Goal: Transaction & Acquisition: Purchase product/service

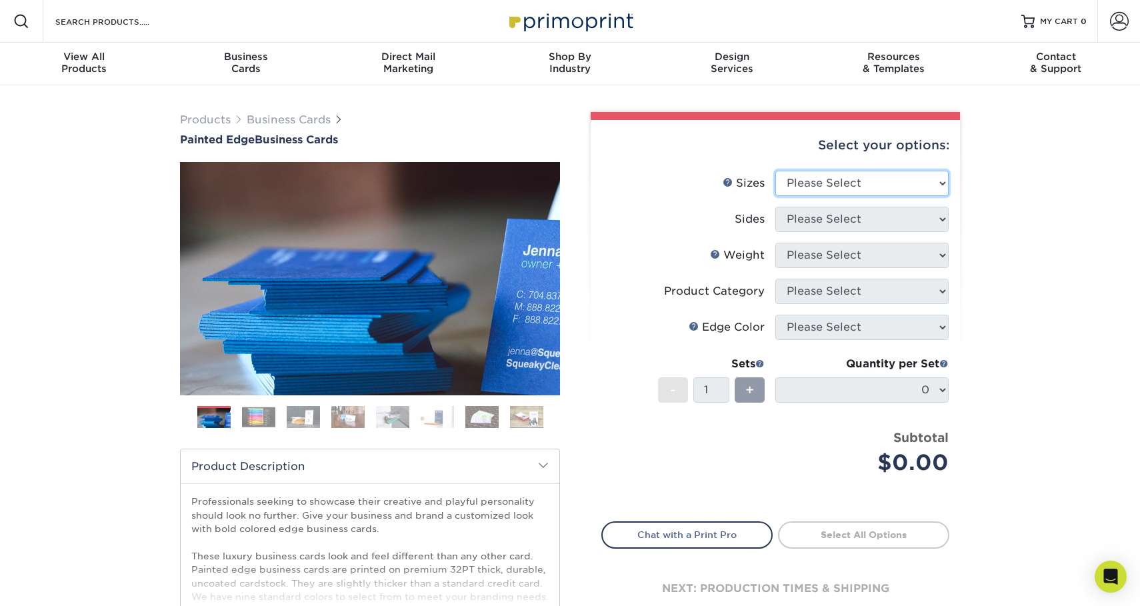
select select "2.00x3.50"
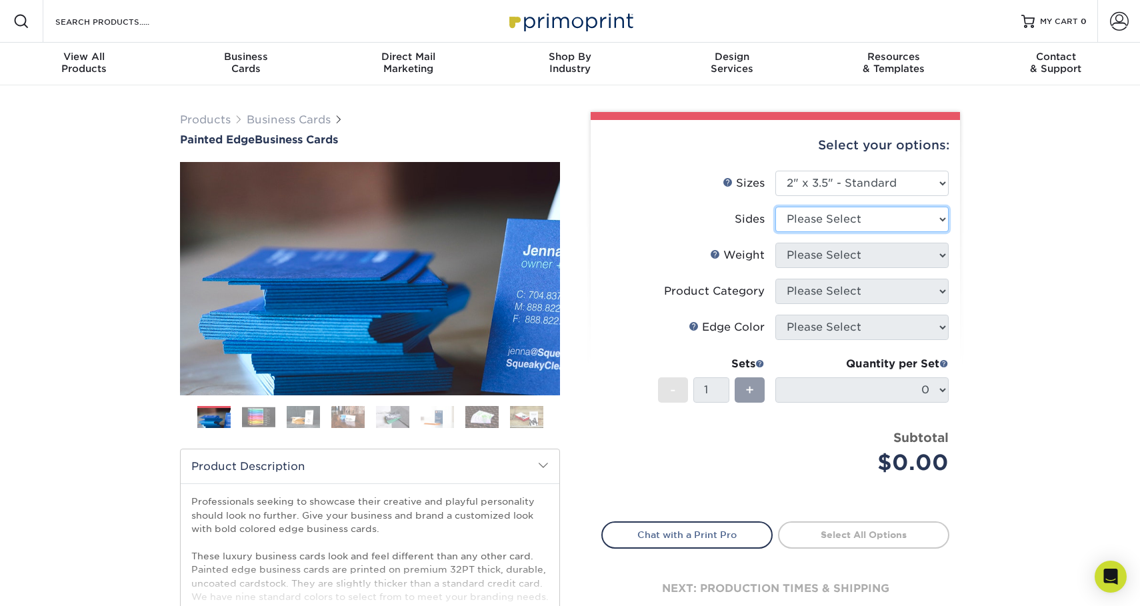
select select "13abbda7-1d64-4f25-8bb2-c179b224825d"
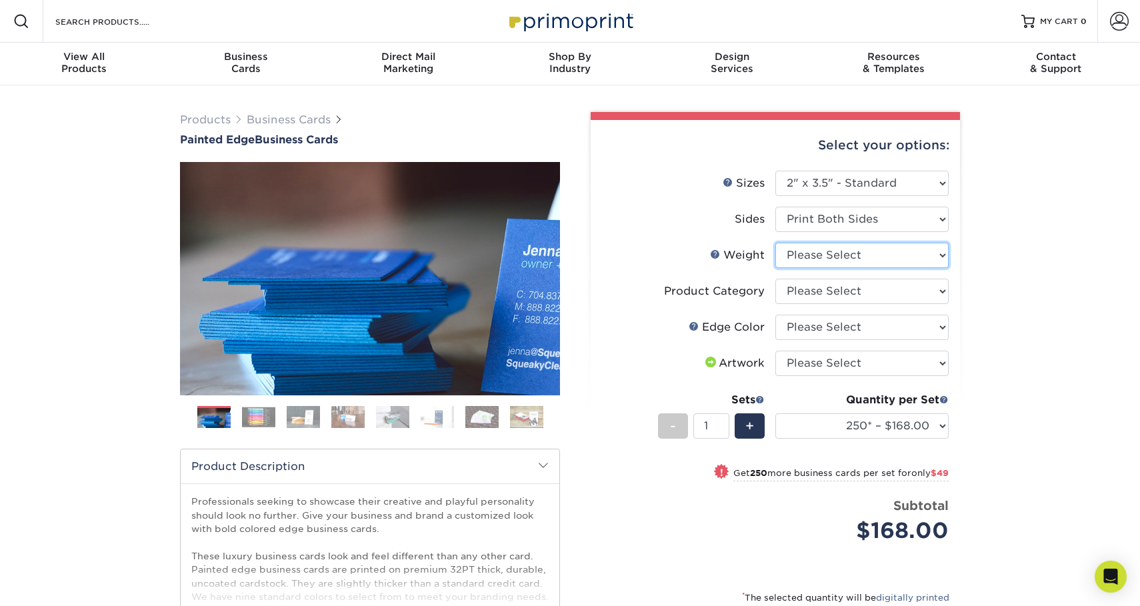
select select "32PTUC"
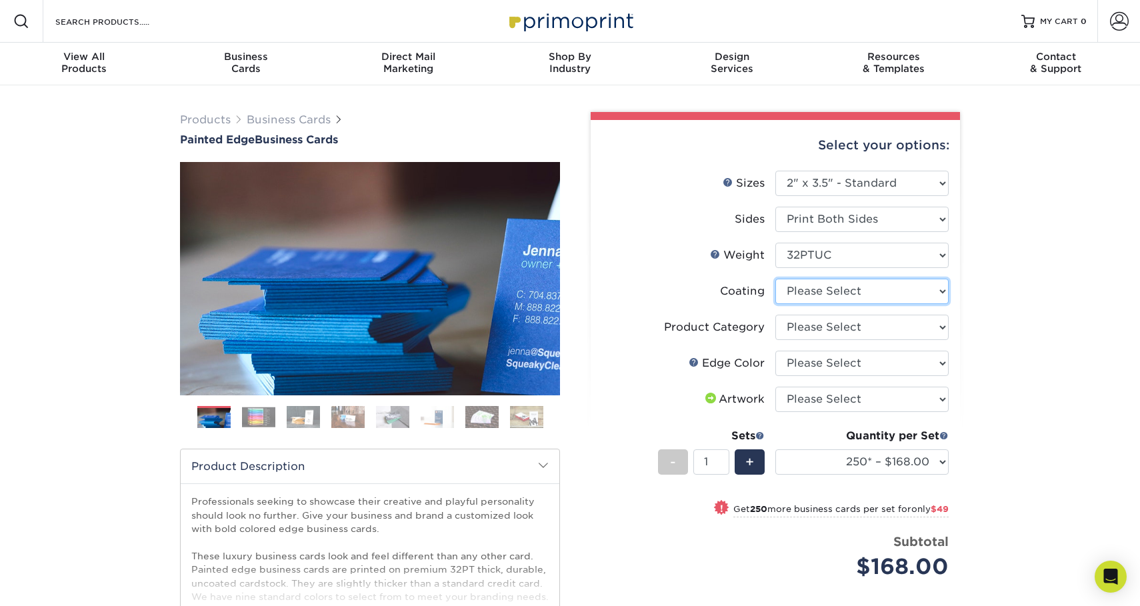
select select "3e7618de-abca-4bda-9f97-8b9129e913d8"
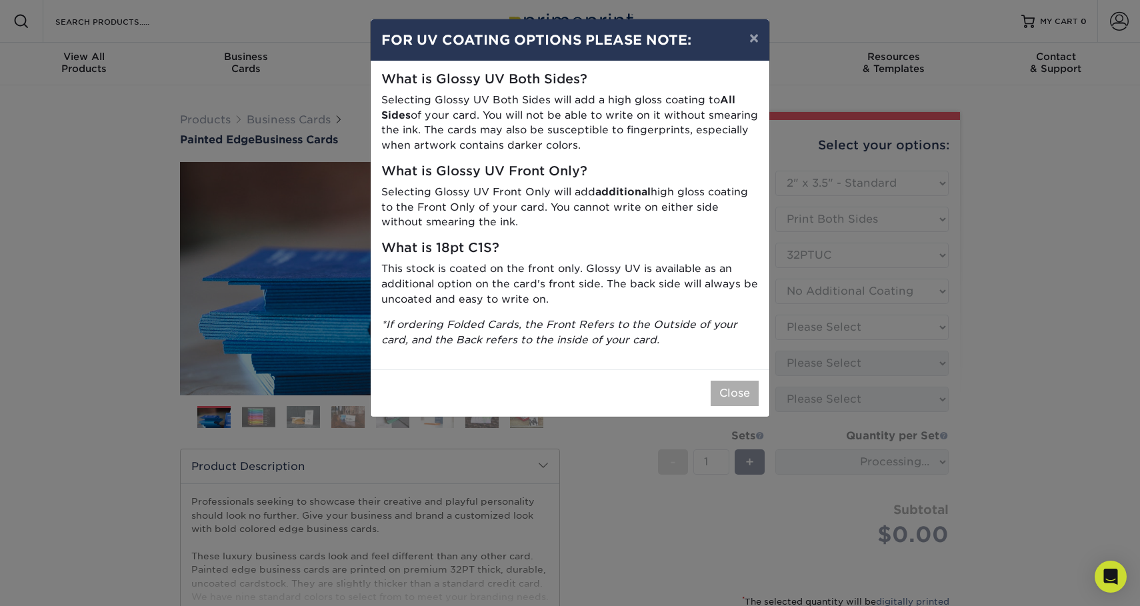
click at [737, 383] on button "Close" at bounding box center [735, 393] width 48 height 25
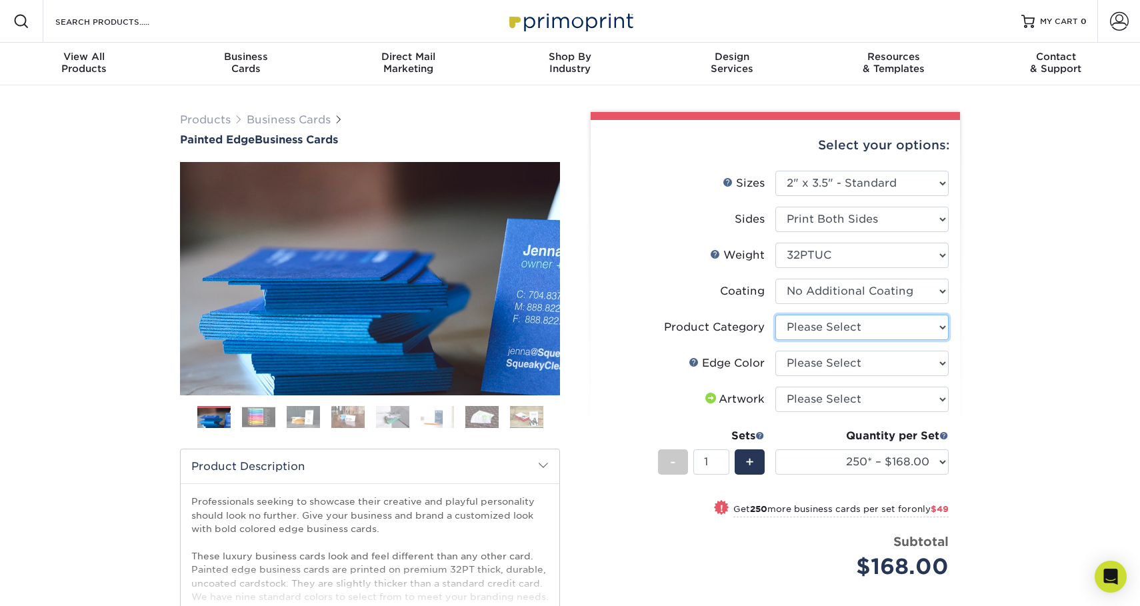
select select "3b5148f1-0588-4f88-a218-97bcfdce65c1"
select select "1ae850e6-61c5-45b7-a71d-f488378c5a25"
select select "upload"
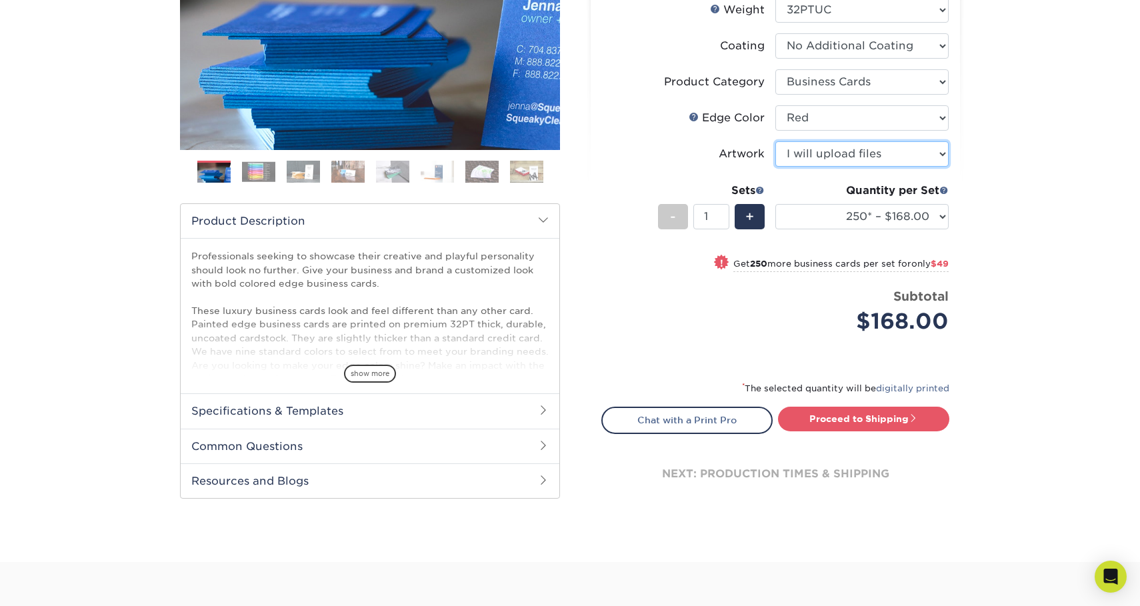
scroll to position [246, 0]
click at [834, 437] on div "next: production times & shipping" at bounding box center [775, 473] width 348 height 80
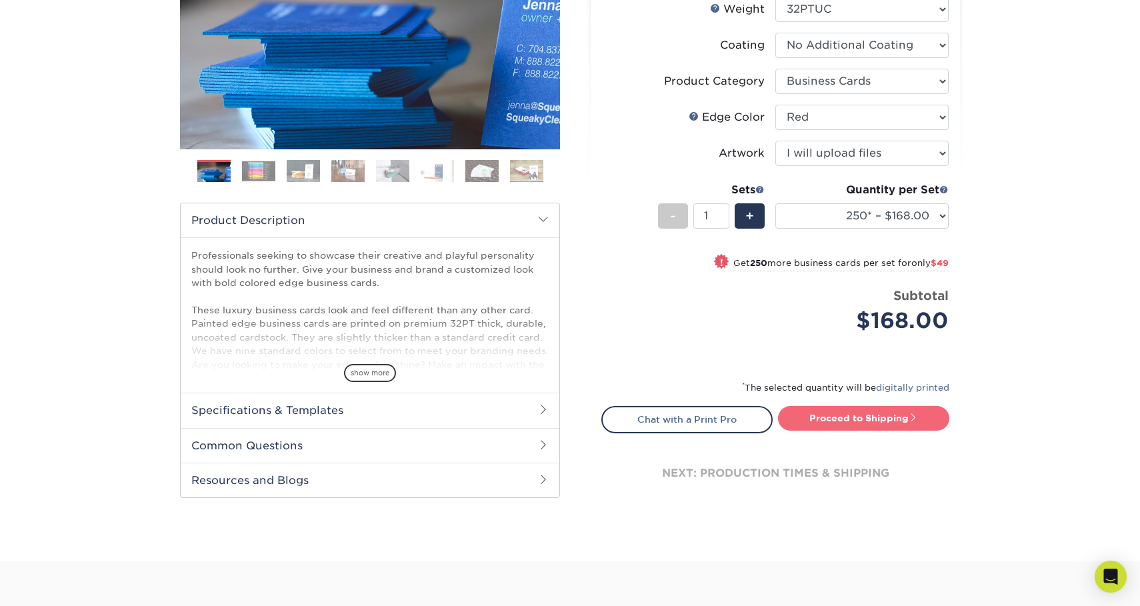
click at [836, 422] on link "Proceed to Shipping" at bounding box center [863, 418] width 171 height 24
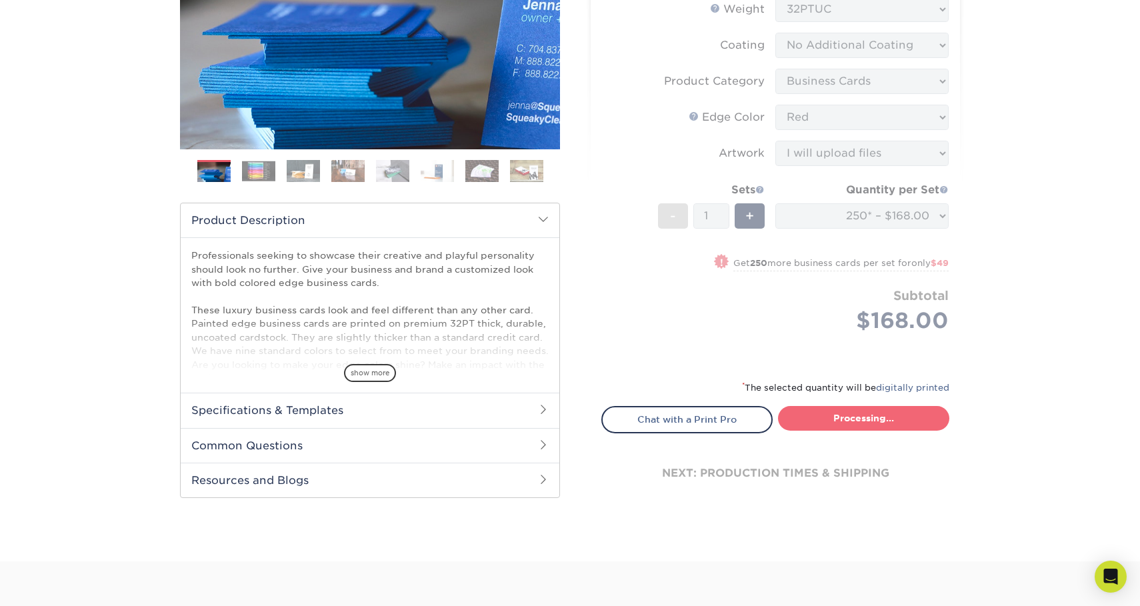
select select "b1d50ed3-fc81-464d-a1d8-d1915fbce704"
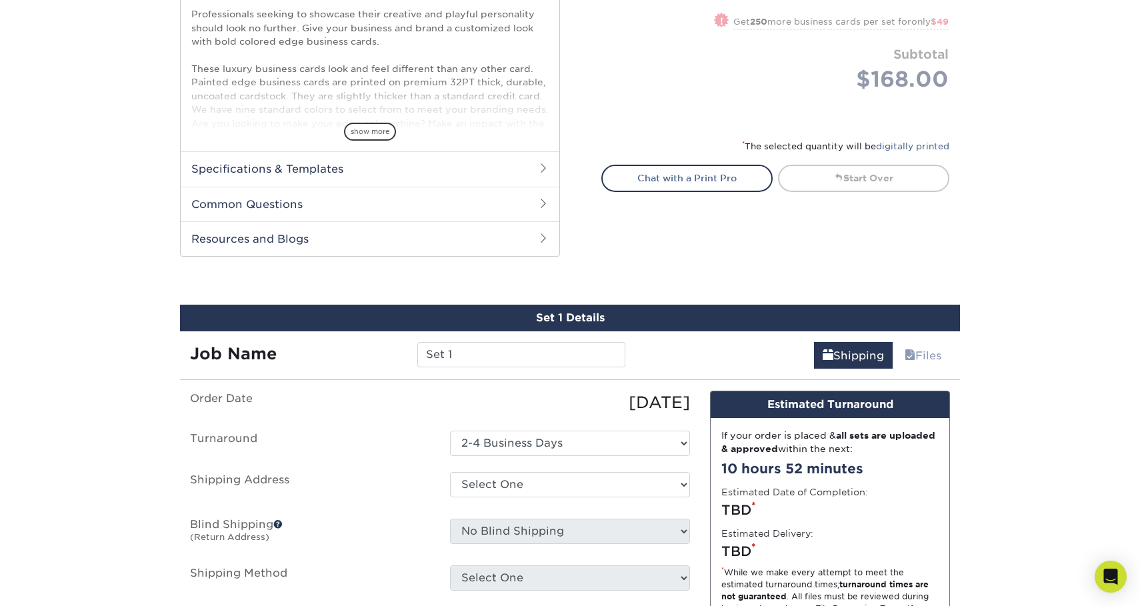
scroll to position [485, 0]
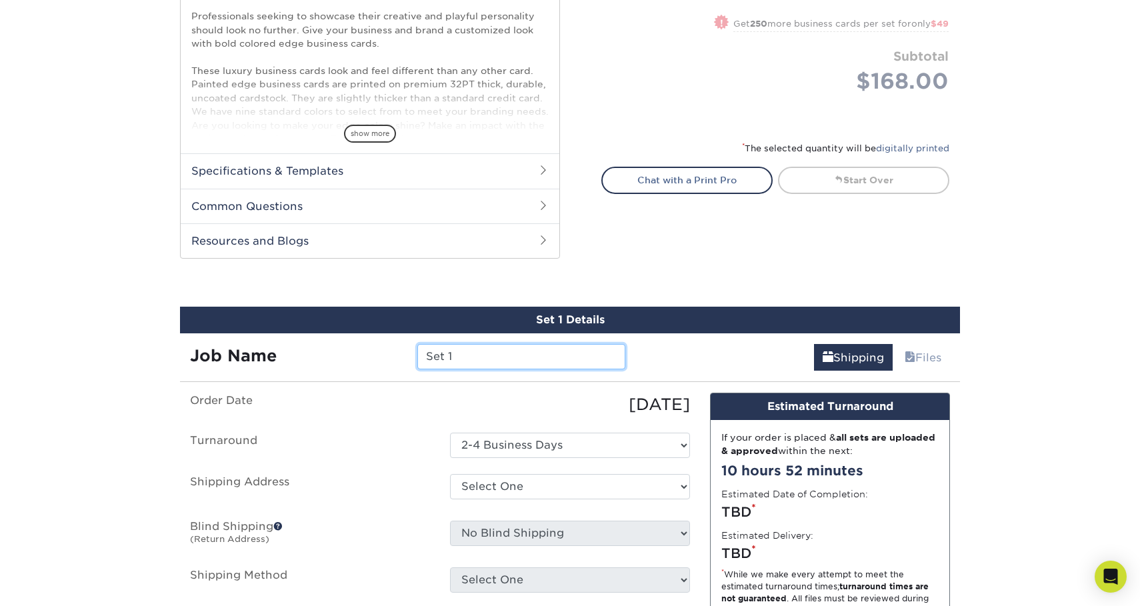
click at [500, 347] on input "Set 1" at bounding box center [520, 356] width 207 height 25
click at [501, 349] on input "Set 1" at bounding box center [520, 356] width 207 height 25
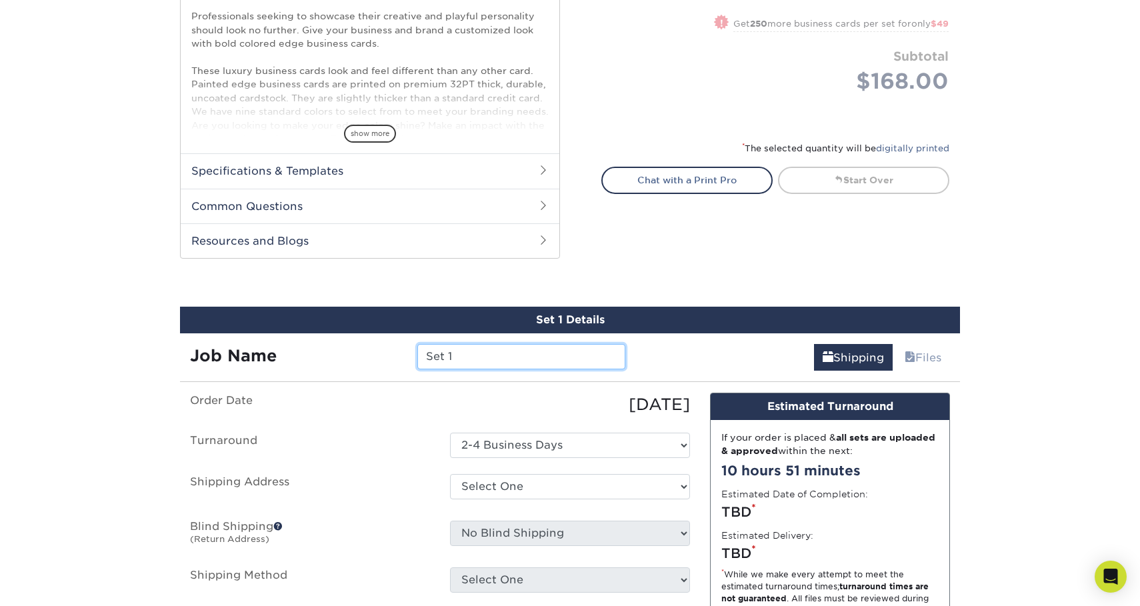
type input "1"
click at [496, 363] on input "1" at bounding box center [520, 356] width 207 height 25
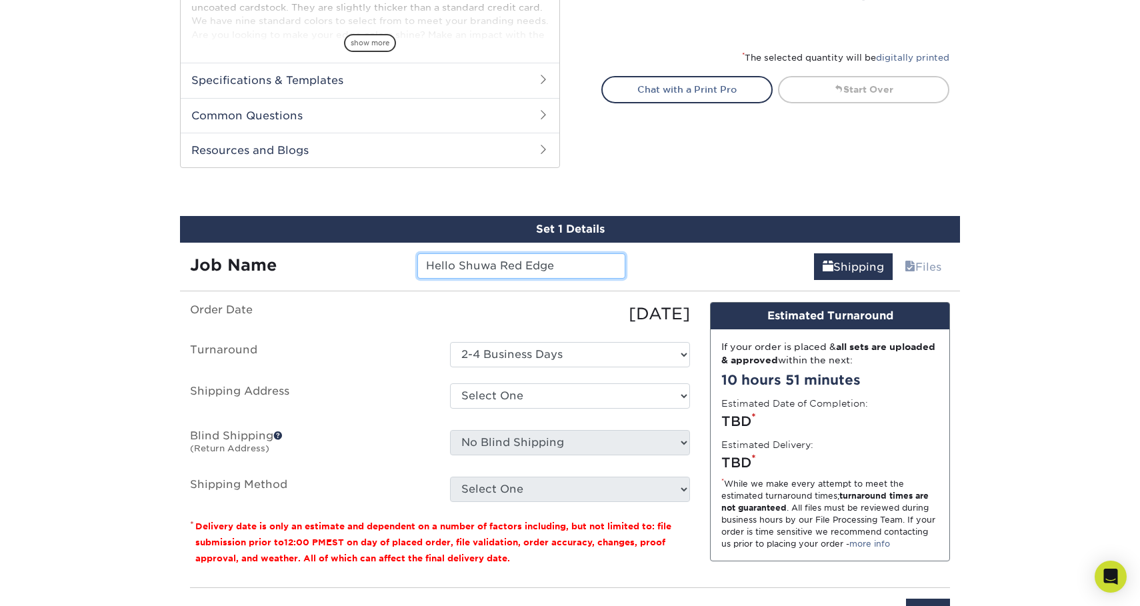
scroll to position [579, 0]
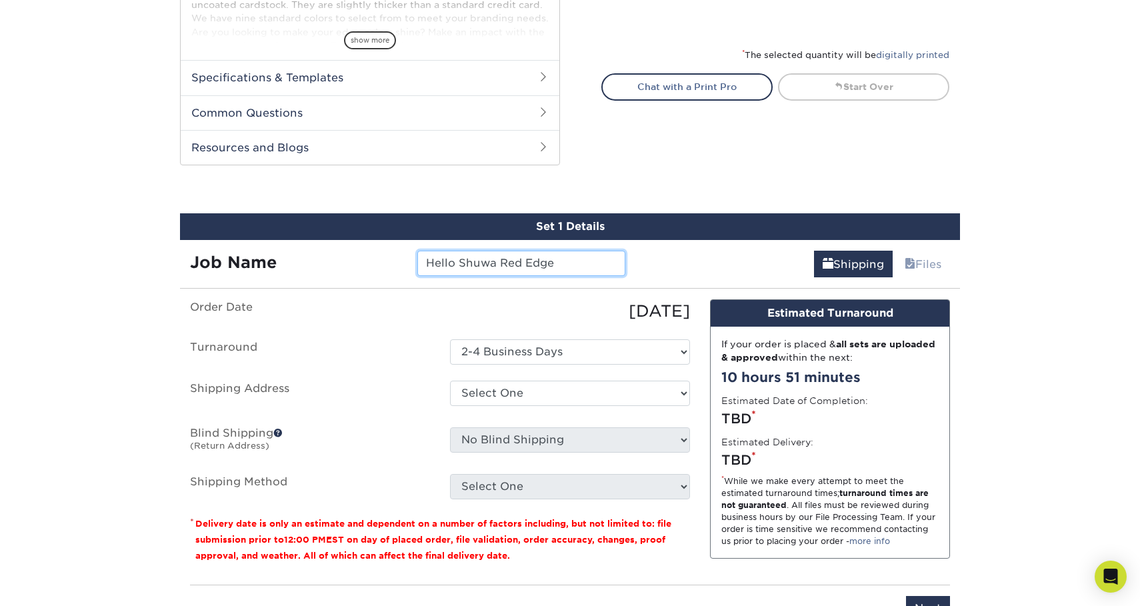
type input "Hello Shuwa Red Edge"
select select "newaddress"
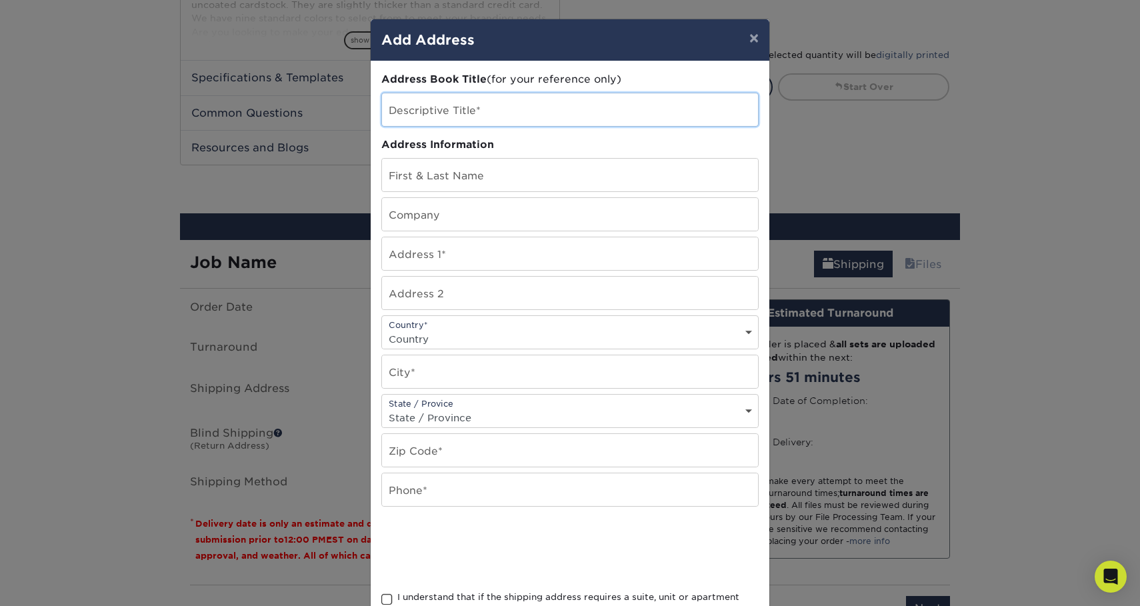
click at [579, 112] on input "text" at bounding box center [570, 109] width 376 height 33
type input "Hello Shuwa Edge Red"
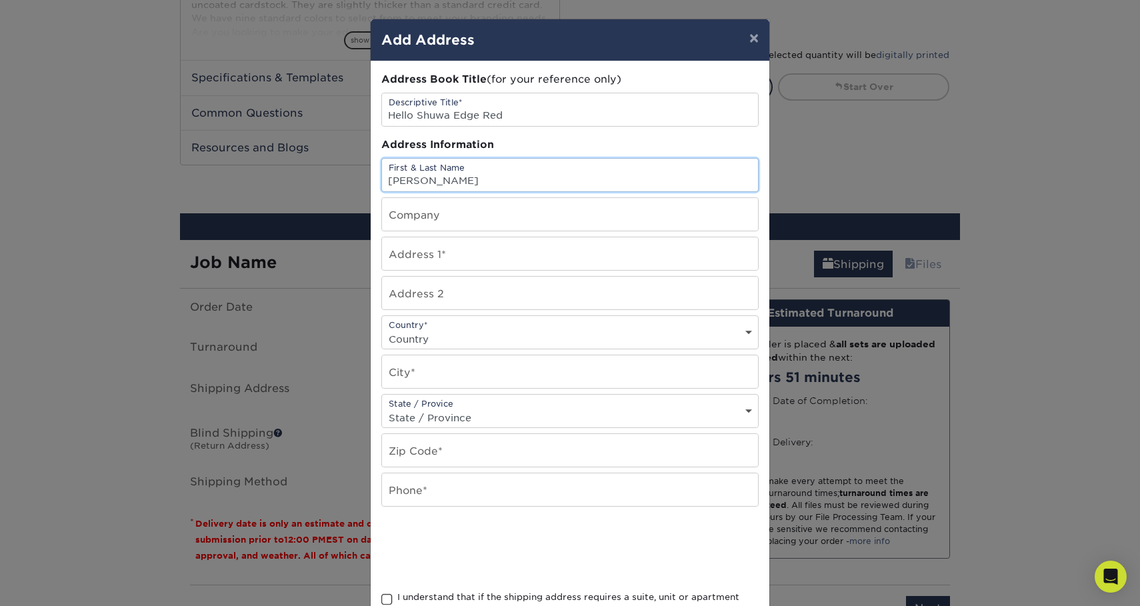
type input "Ashley Ryan"
type input "Hello Shuwa"
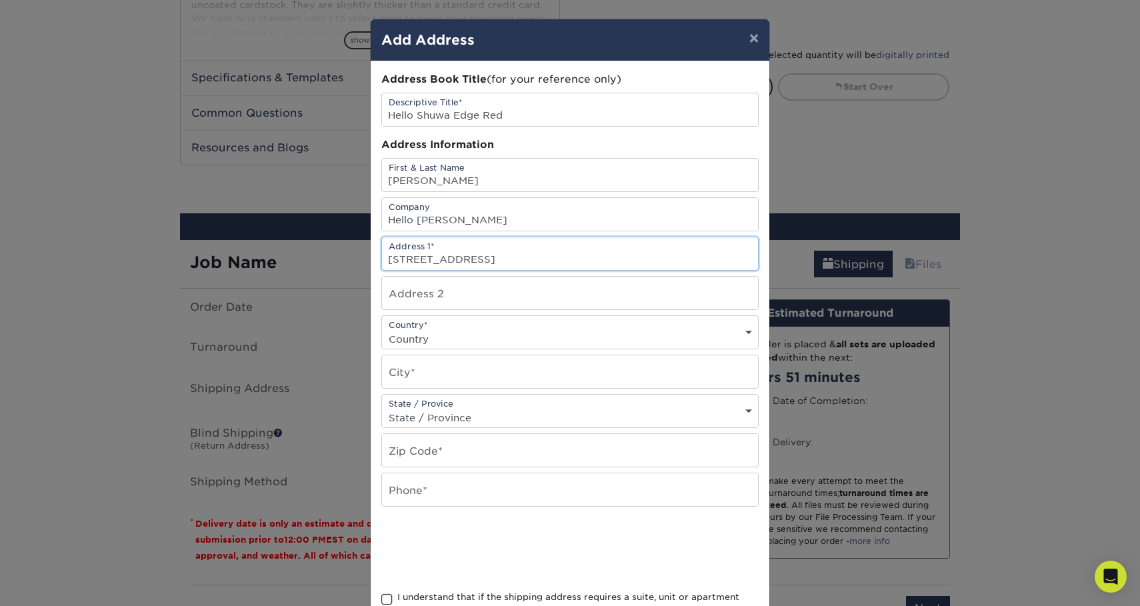
type input "4710 229th pl ne"
type input "redmond"
select select "WA"
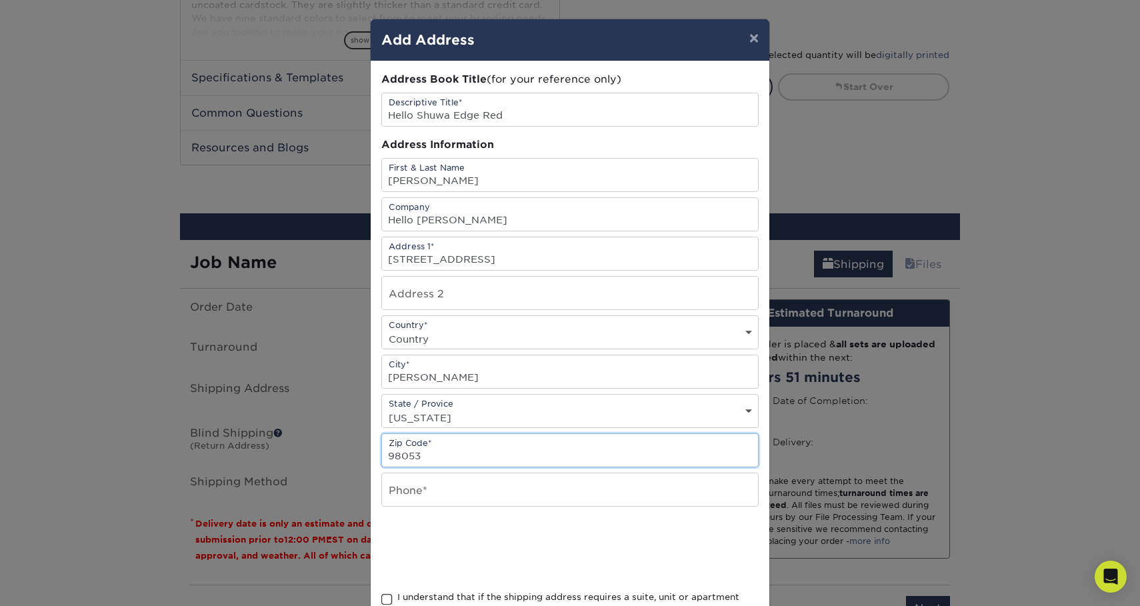
scroll to position [119, 0]
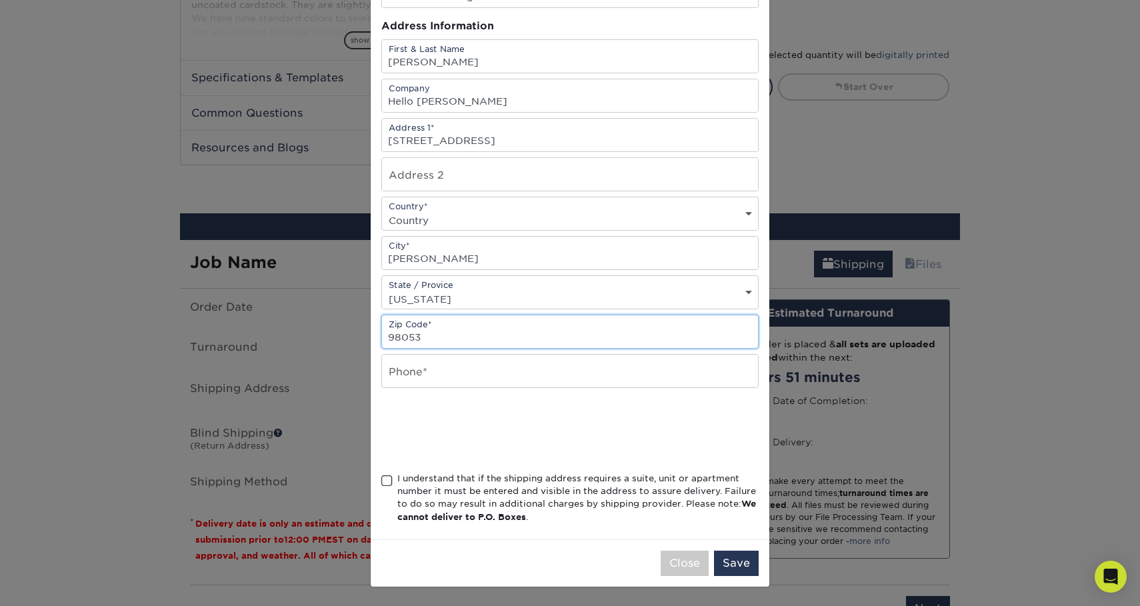
type input "98053"
type input "567-277-7387"
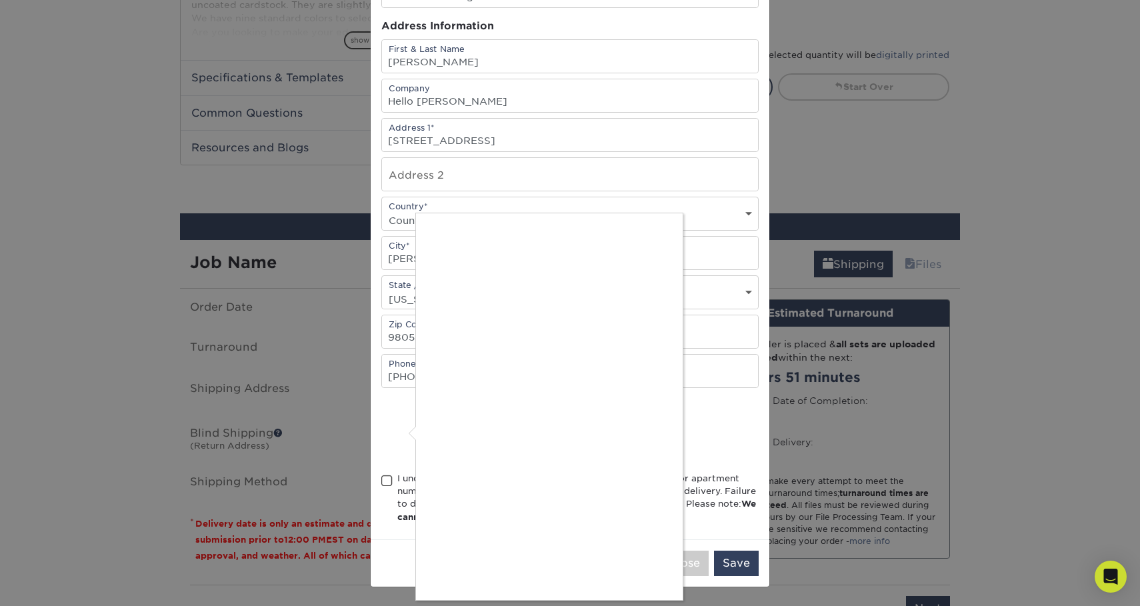
click at [405, 471] on div at bounding box center [570, 303] width 1140 height 606
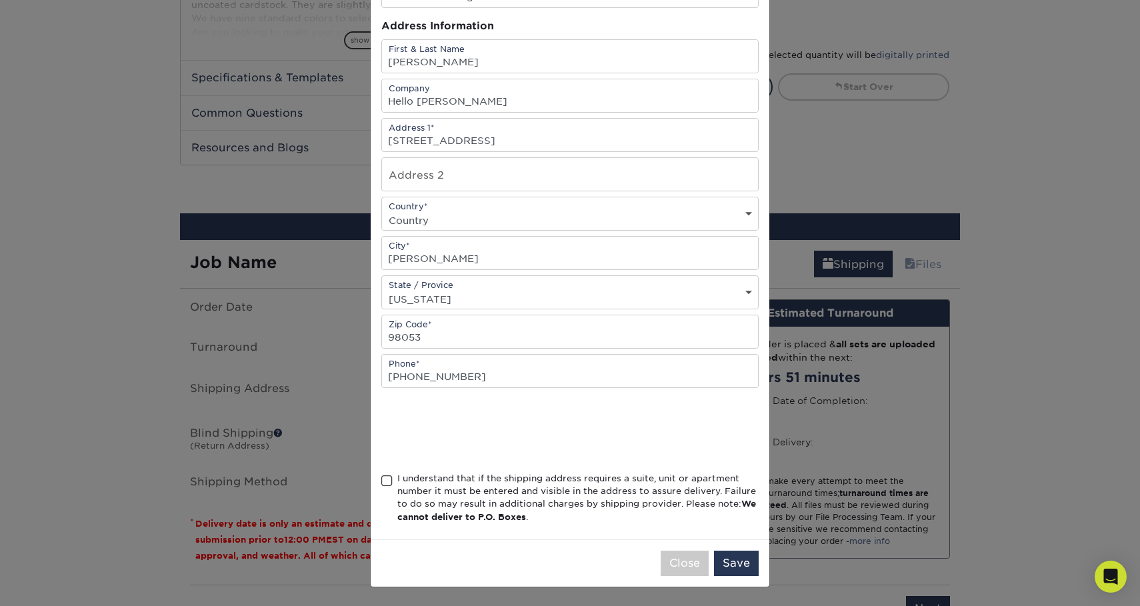
click at [389, 487] on span at bounding box center [386, 481] width 11 height 13
click at [0, 0] on input "I understand that if the shipping address requires a suite, unit or apartment n…" at bounding box center [0, 0] width 0 height 0
click at [734, 563] on button "Save" at bounding box center [736, 563] width 45 height 25
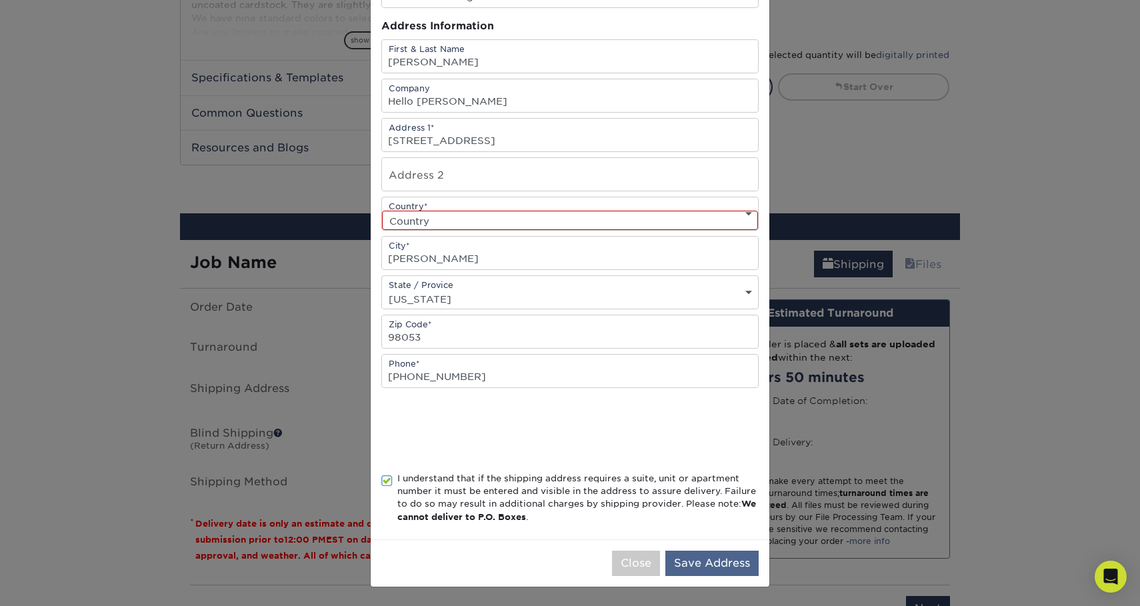
click at [716, 555] on button "Save Address" at bounding box center [711, 563] width 93 height 25
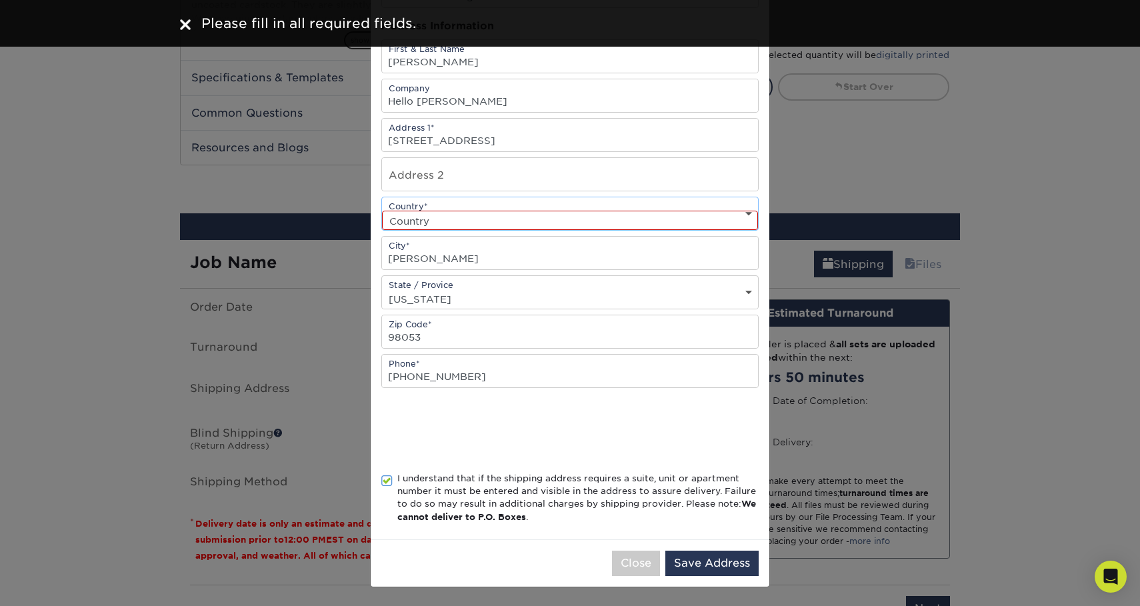
select select "US"
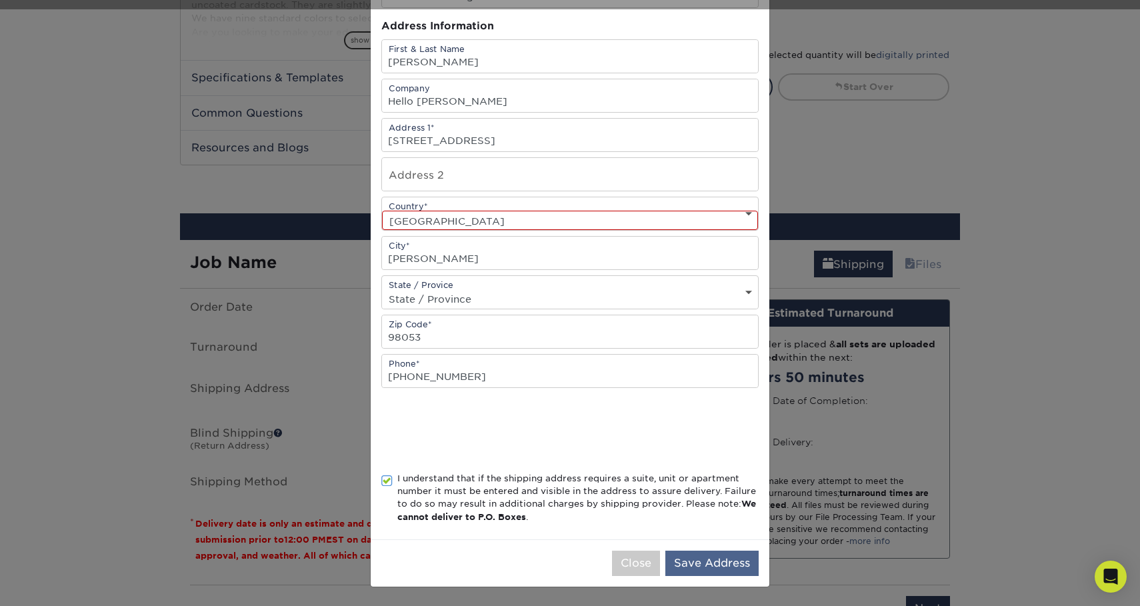
click at [703, 567] on button "Save Address" at bounding box center [711, 563] width 93 height 25
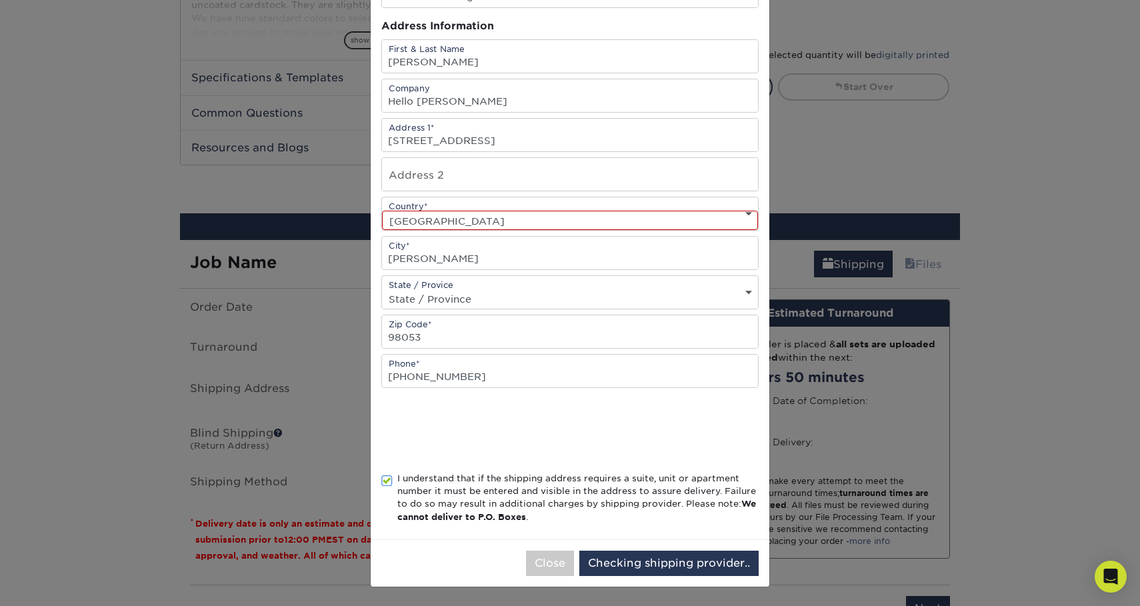
scroll to position [0, 0]
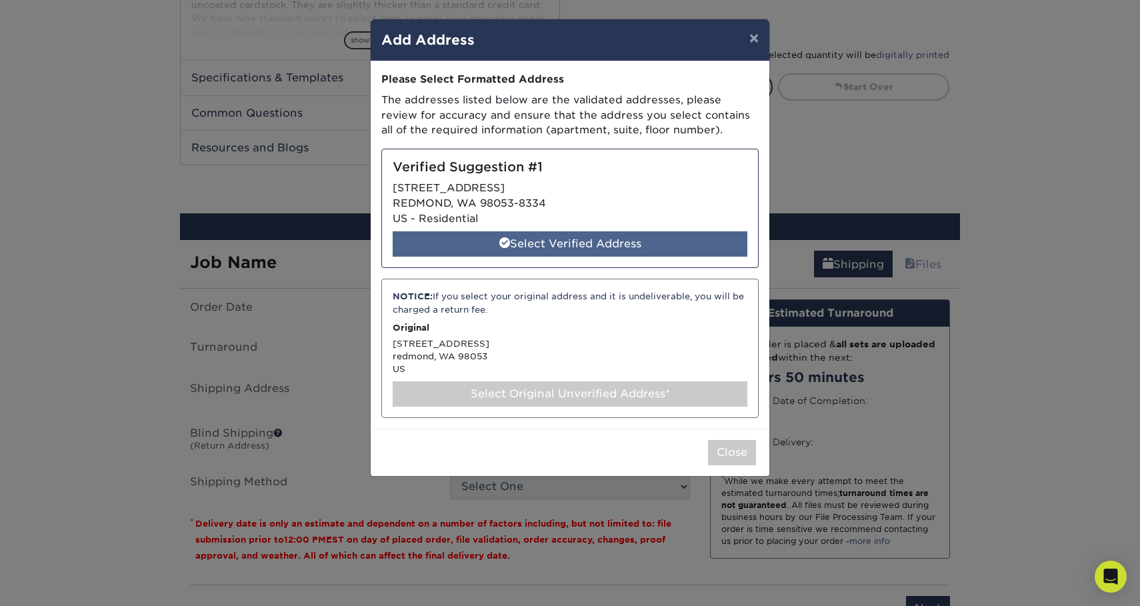
click at [677, 232] on div "Select Verified Address" at bounding box center [570, 243] width 355 height 25
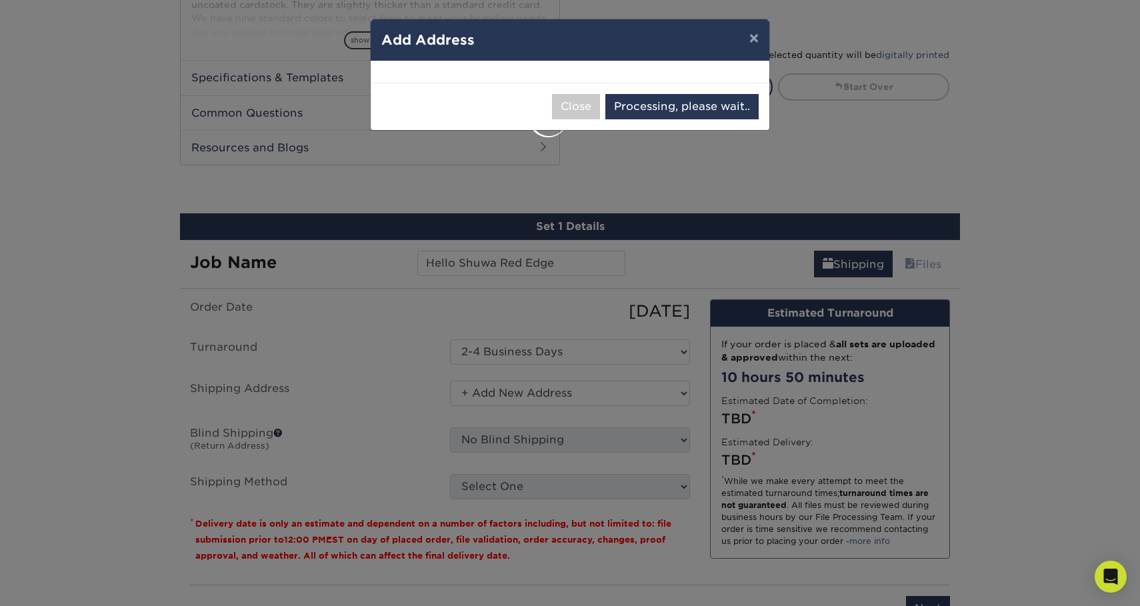
select select "286978"
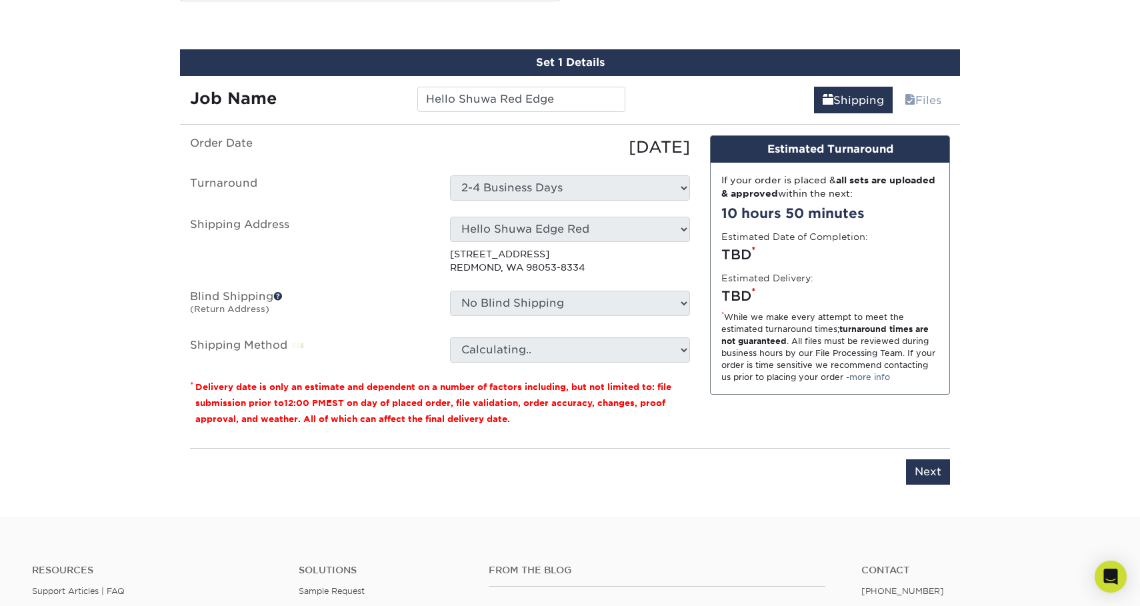
scroll to position [755, 0]
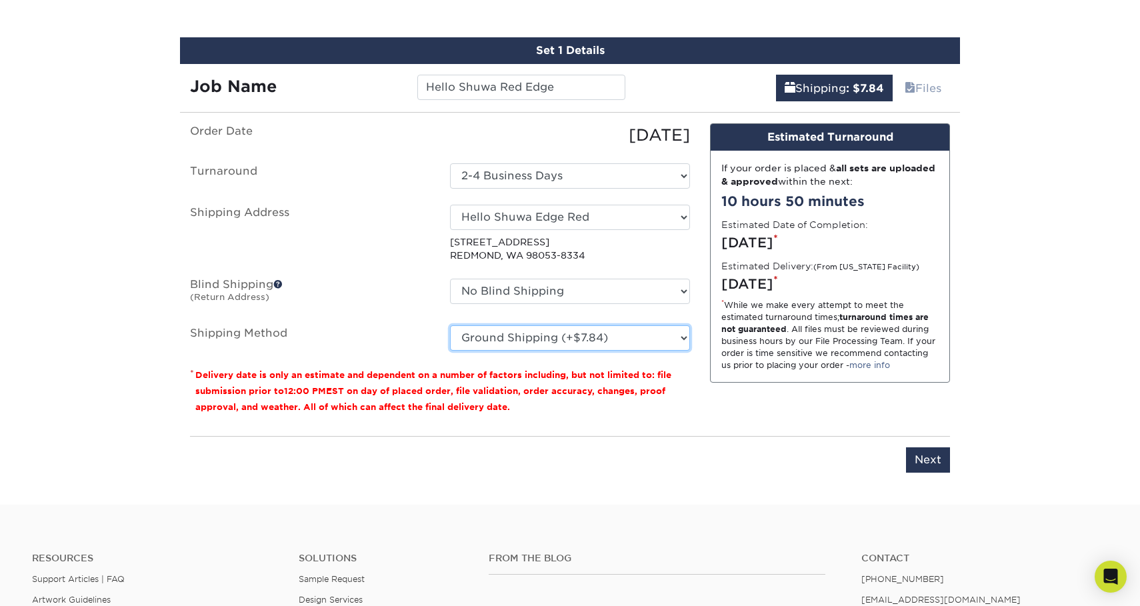
select select "12"
click at [609, 398] on p "* Delivery date is only an estimate and dependent on a number of factors includ…" at bounding box center [440, 391] width 500 height 48
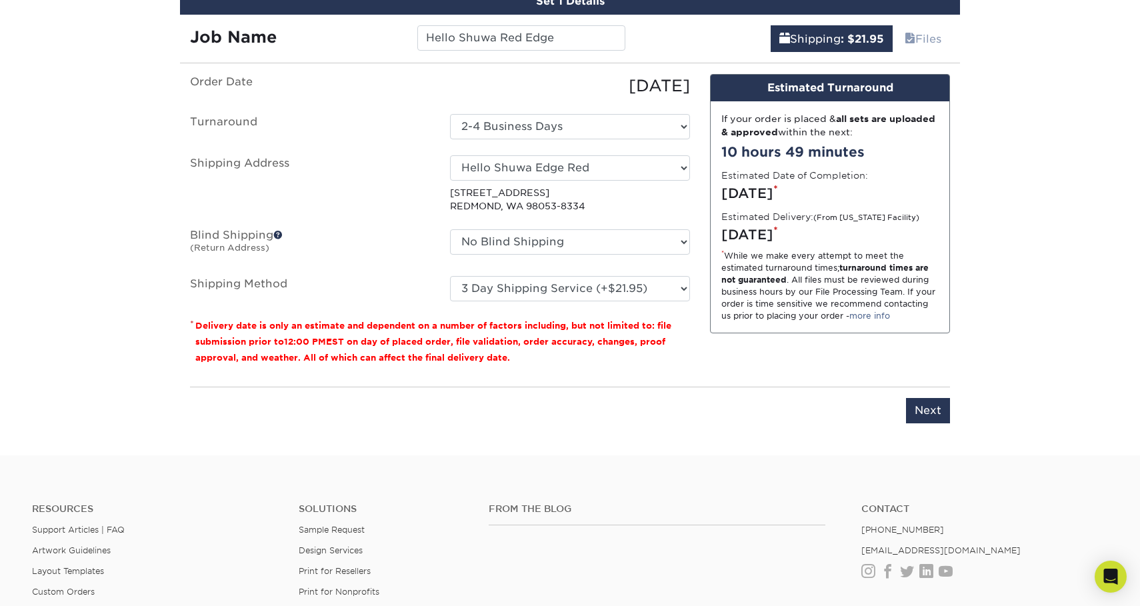
scroll to position [813, 0]
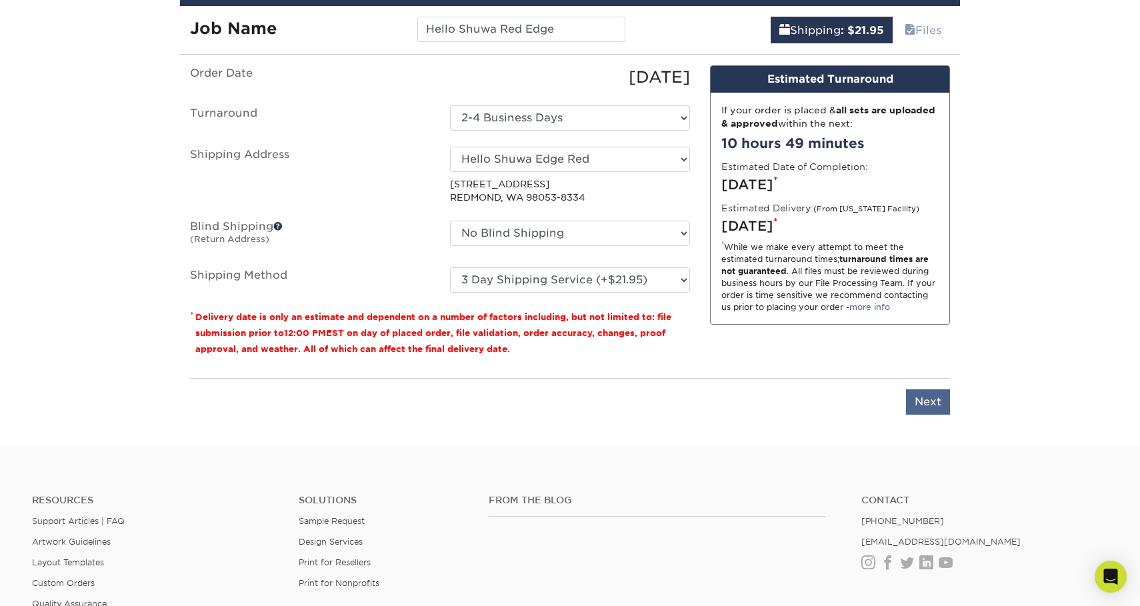
click at [926, 407] on input "Next" at bounding box center [928, 401] width 44 height 25
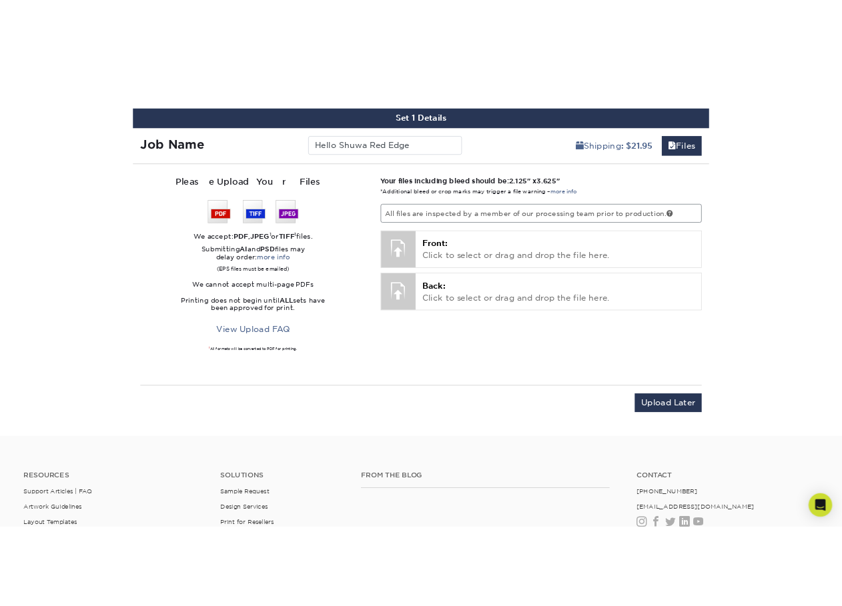
scroll to position [727, 0]
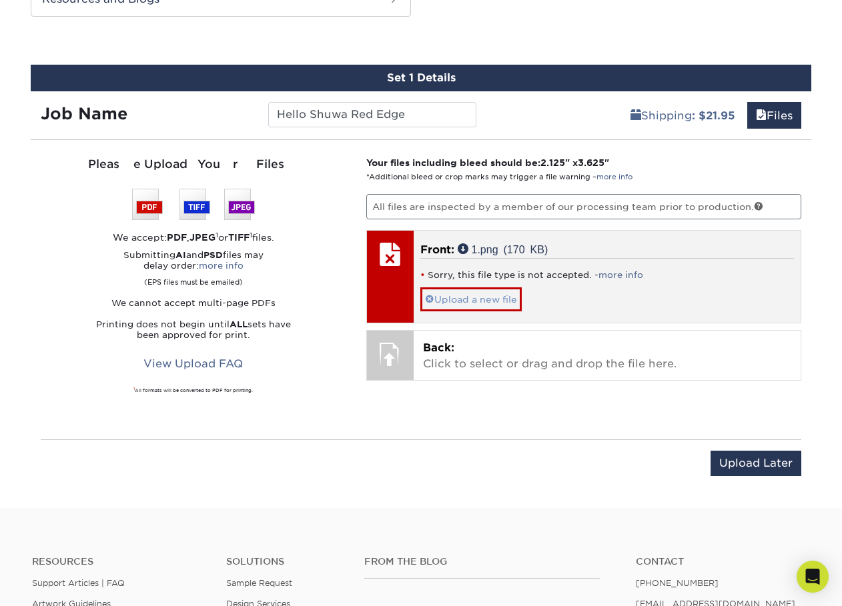
click at [513, 299] on link "Upload a new file" at bounding box center [470, 298] width 101 height 23
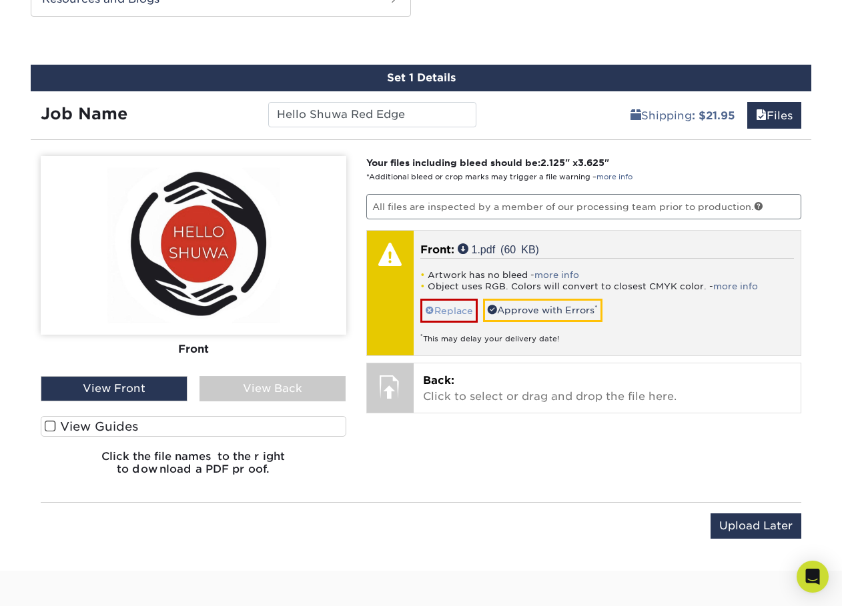
click at [454, 307] on link "Replace" at bounding box center [448, 310] width 57 height 23
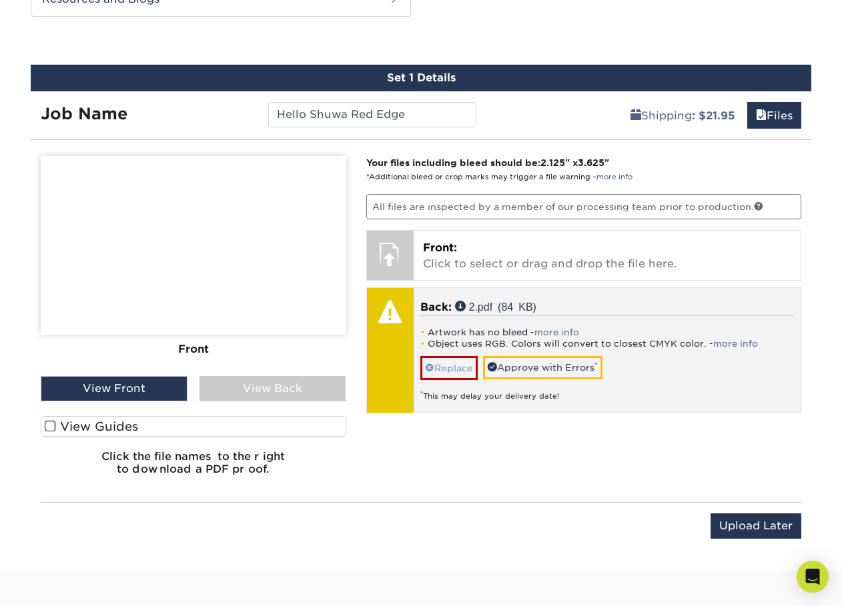
click at [466, 362] on link "Replace" at bounding box center [448, 367] width 57 height 23
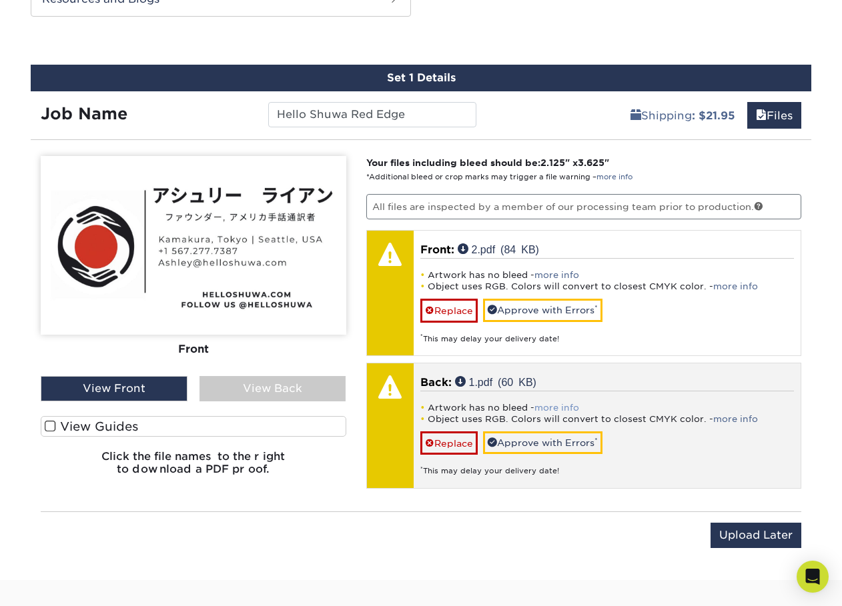
click at [563, 407] on link "more info" at bounding box center [556, 408] width 45 height 10
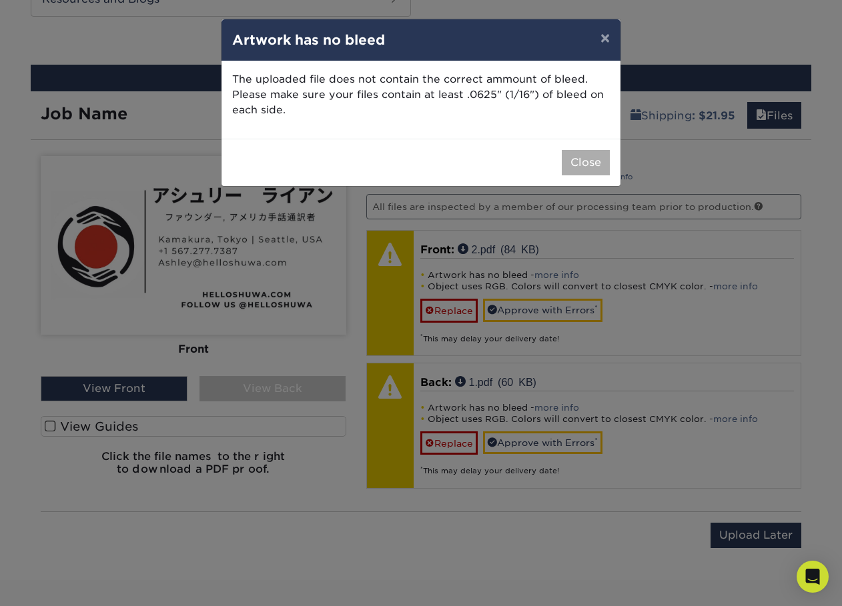
click at [585, 161] on button "Close" at bounding box center [585, 162] width 48 height 25
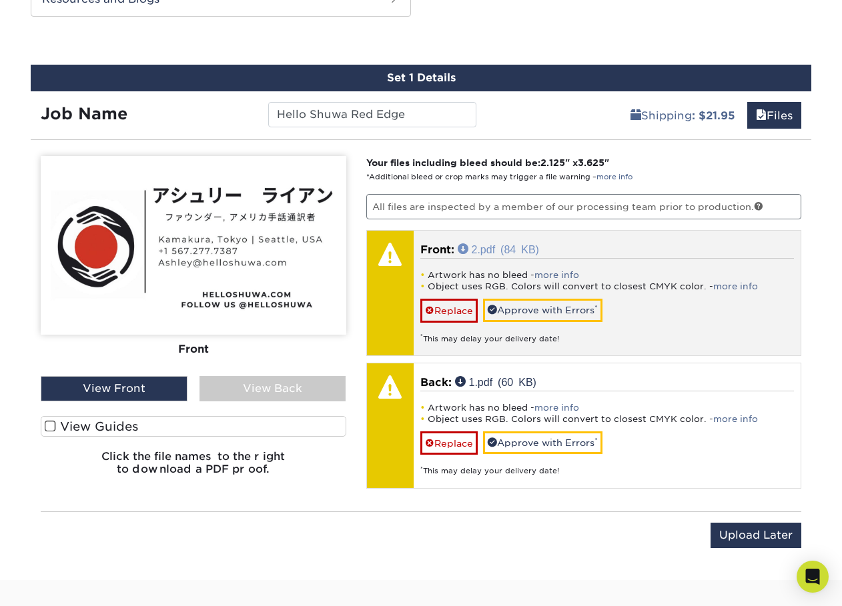
click at [496, 250] on link "2.pdf (84 KB)" at bounding box center [497, 248] width 81 height 11
click at [557, 276] on link "more info" at bounding box center [556, 275] width 45 height 10
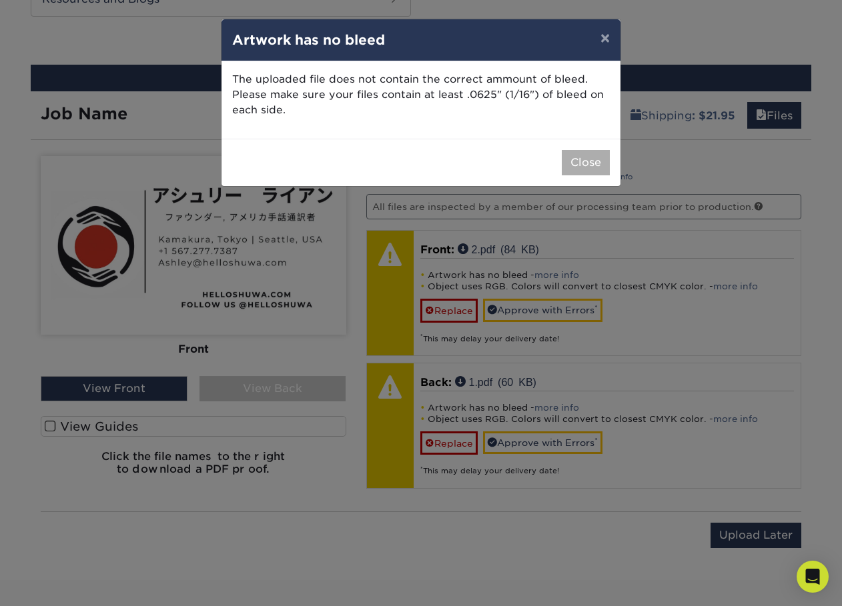
click at [585, 163] on button "Close" at bounding box center [585, 162] width 48 height 25
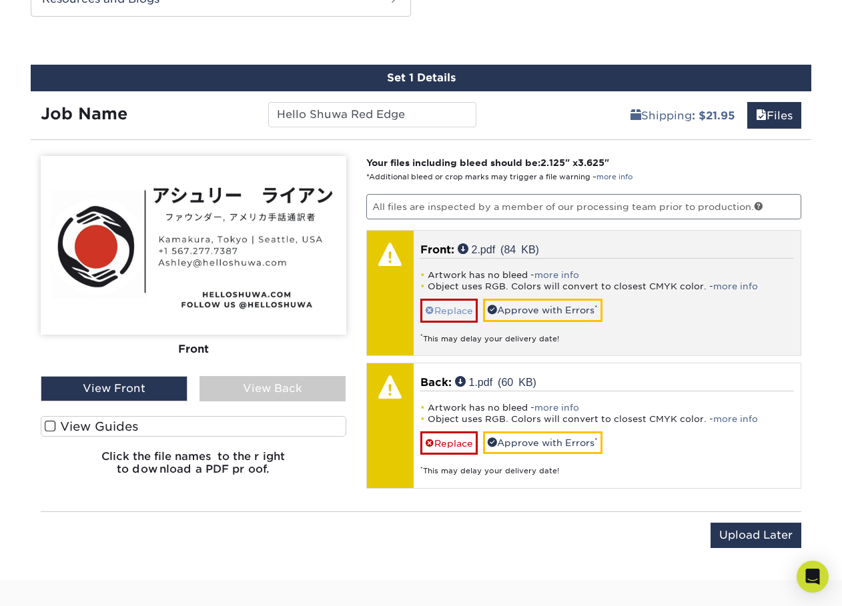
click at [449, 303] on link "Replace" at bounding box center [448, 310] width 57 height 23
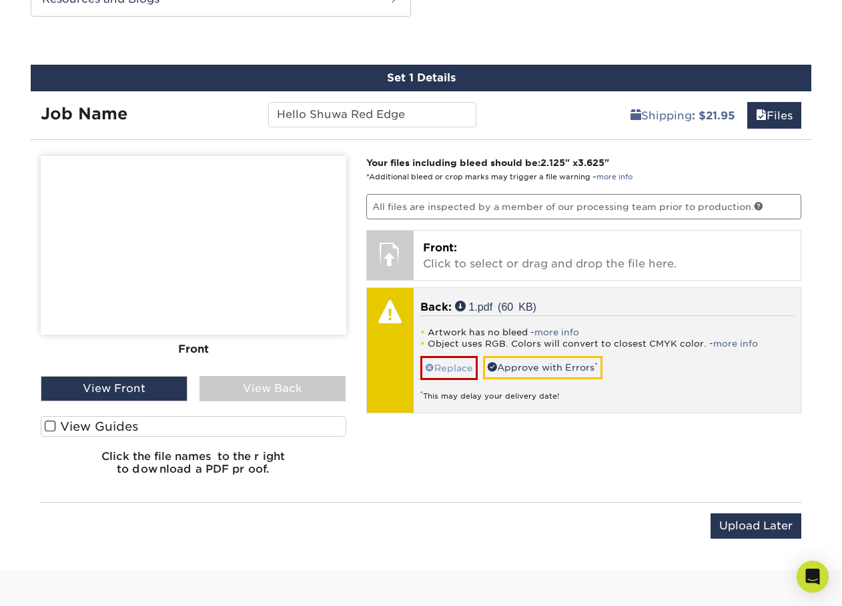
click at [466, 367] on link "Replace" at bounding box center [448, 367] width 57 height 23
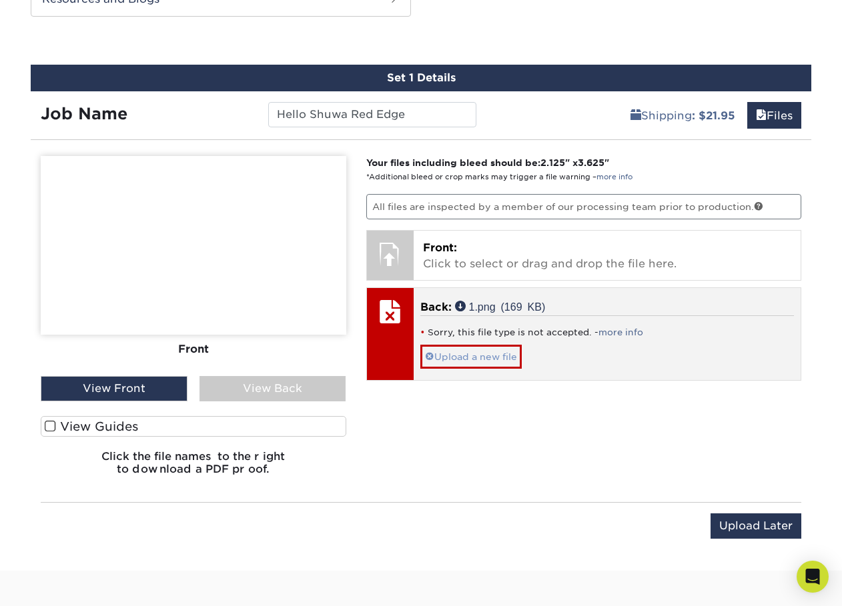
click at [432, 356] on span at bounding box center [429, 356] width 9 height 11
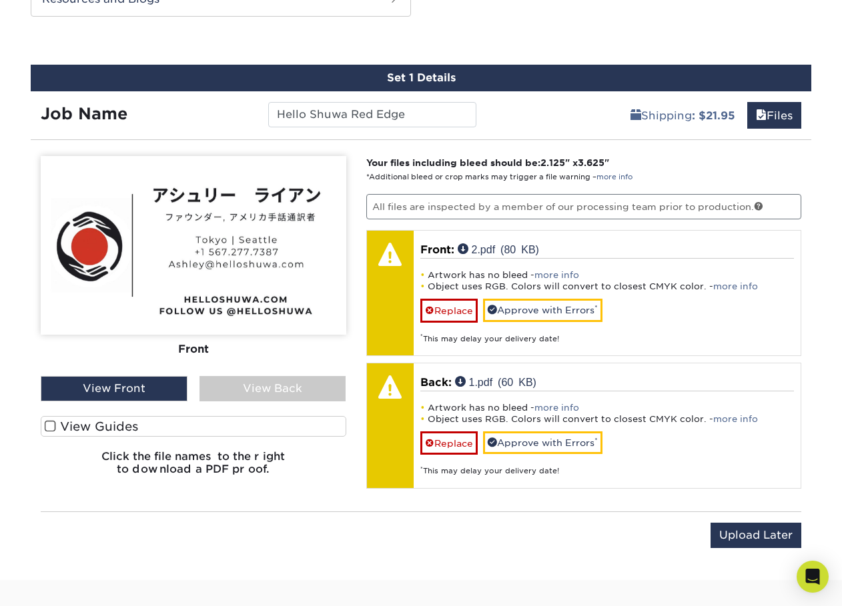
click at [133, 388] on div "View Front" at bounding box center [114, 388] width 147 height 25
click at [267, 386] on div "View Back" at bounding box center [272, 388] width 147 height 25
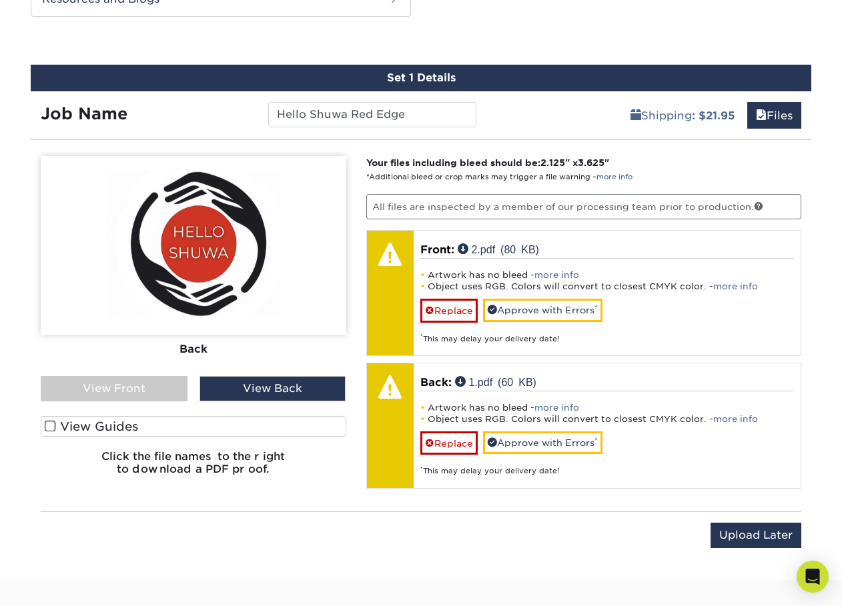
click at [139, 388] on div "View Front" at bounding box center [114, 388] width 147 height 25
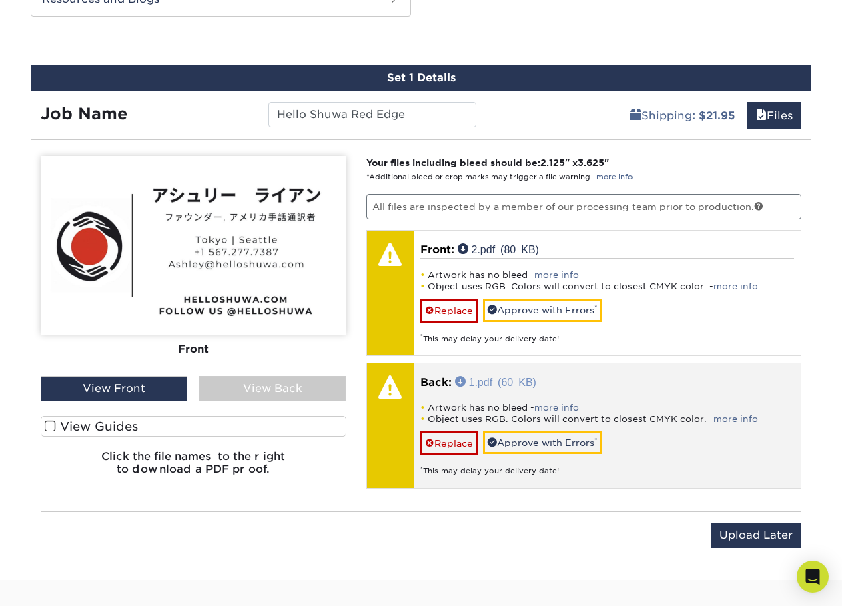
click at [493, 378] on link "1.pdf (60 KB)" at bounding box center [495, 381] width 81 height 11
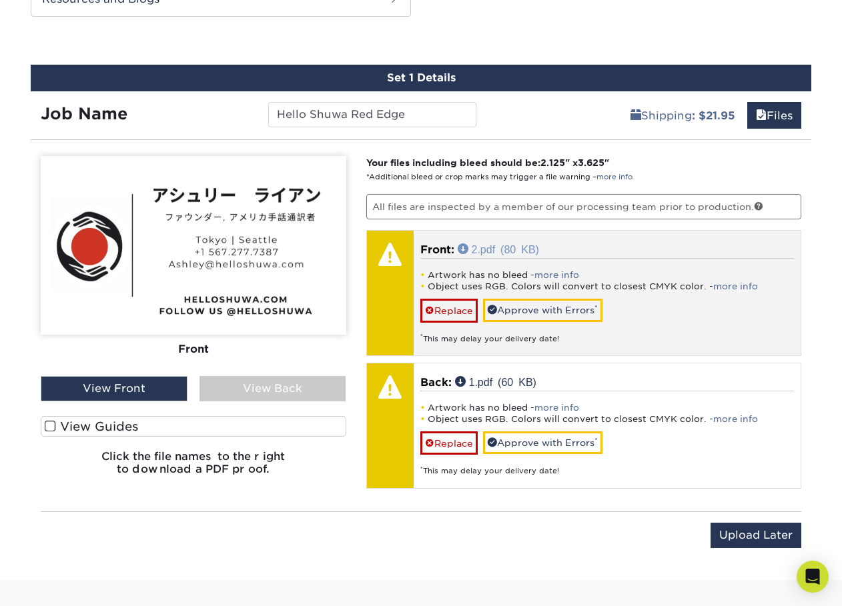
click at [496, 251] on link "2.pdf (80 KB)" at bounding box center [497, 248] width 81 height 11
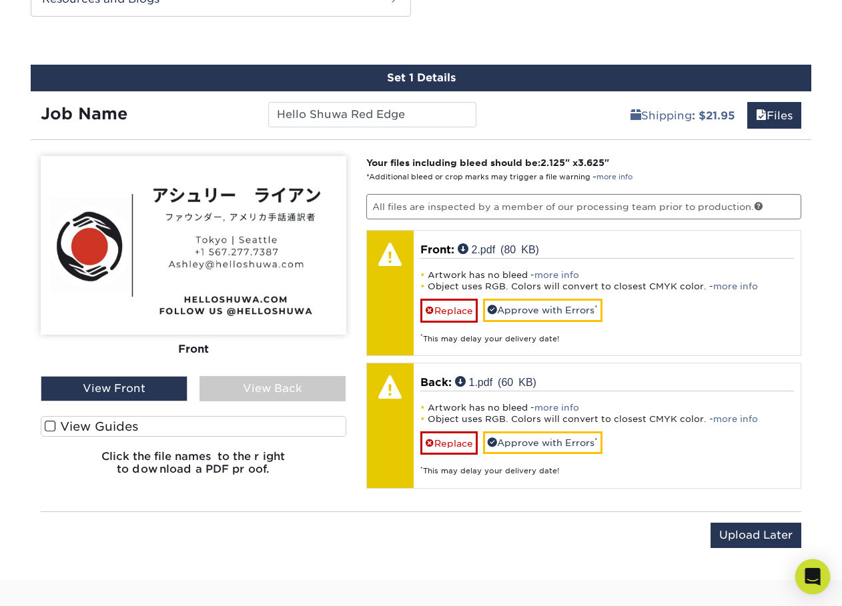
click at [808, 572] on icon "Open Intercom Messenger" at bounding box center [811, 576] width 15 height 17
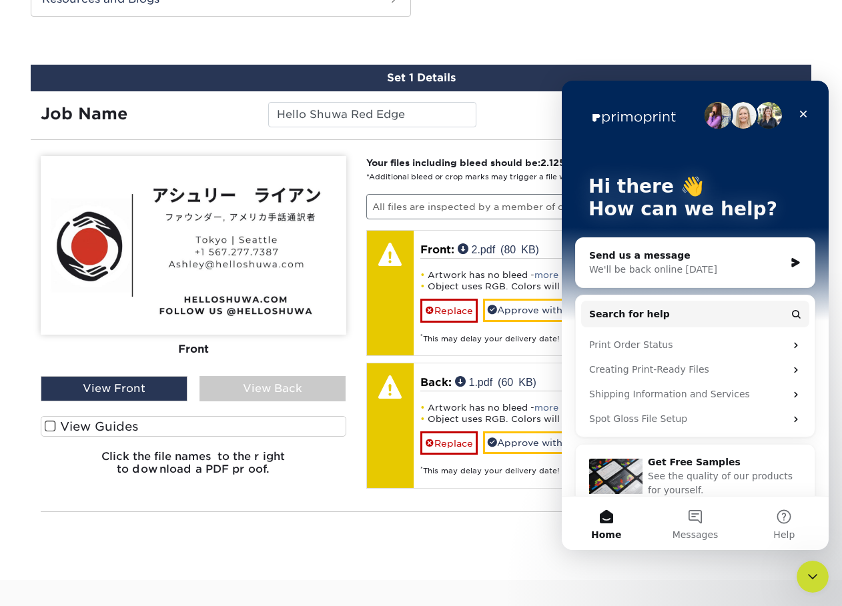
scroll to position [0, 0]
click at [679, 369] on div "Creating Print-Ready Files" at bounding box center [687, 370] width 196 height 14
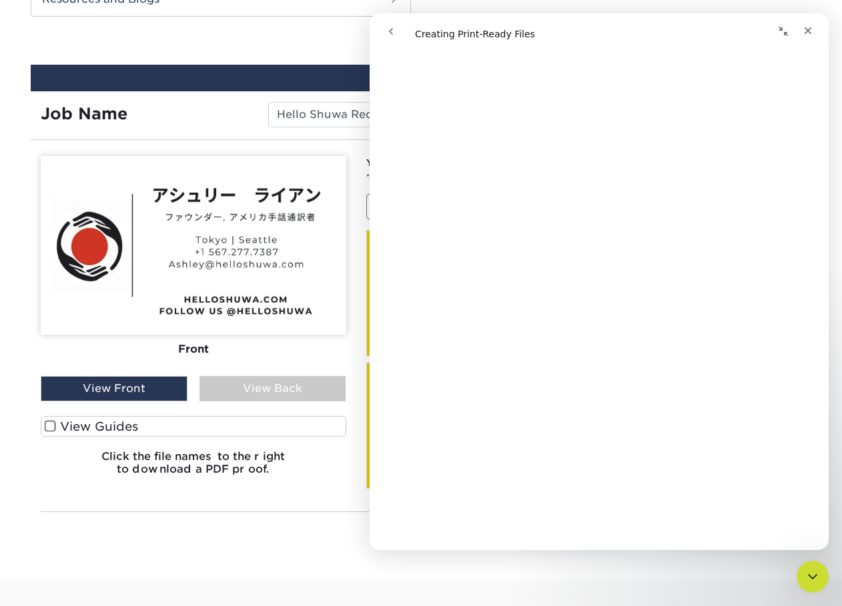
scroll to position [805, 0]
click at [807, 33] on icon "Close" at bounding box center [807, 30] width 11 height 11
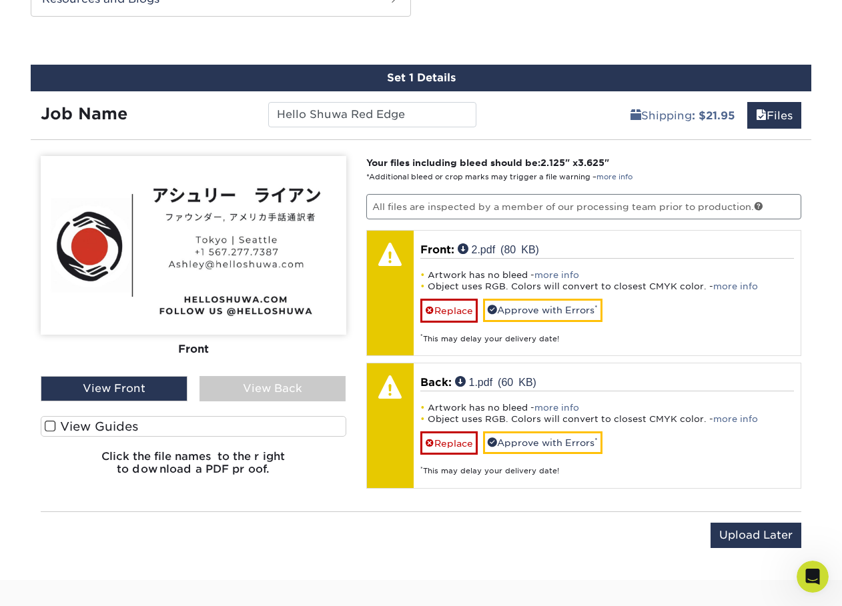
scroll to position [0, 0]
click at [807, 576] on icon "Open Intercom Messenger" at bounding box center [810, 575] width 22 height 22
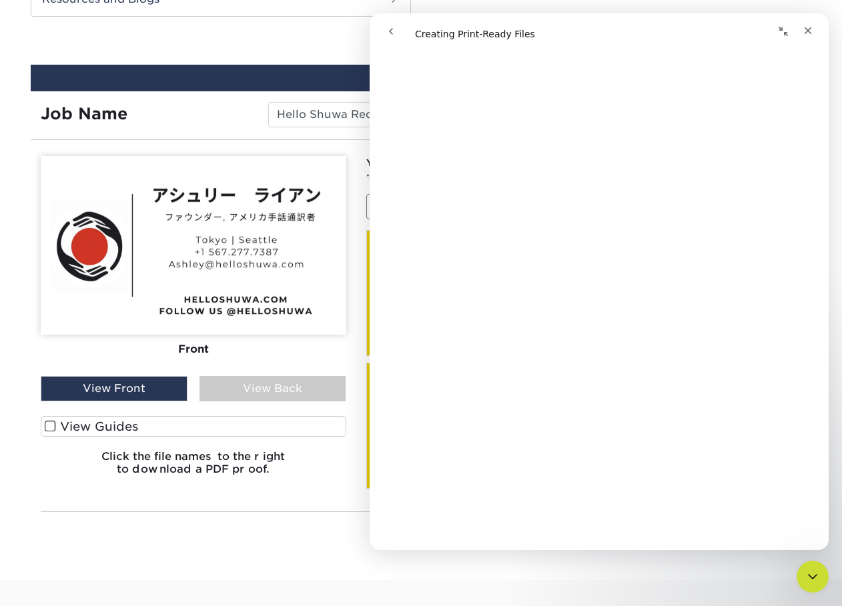
scroll to position [797, 0]
click at [809, 37] on div "Close" at bounding box center [807, 31] width 24 height 24
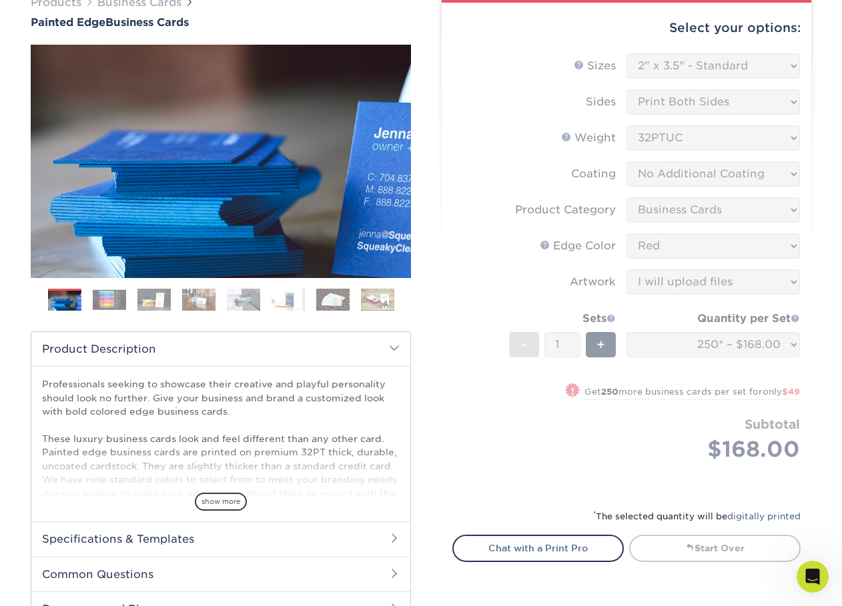
scroll to position [103, 0]
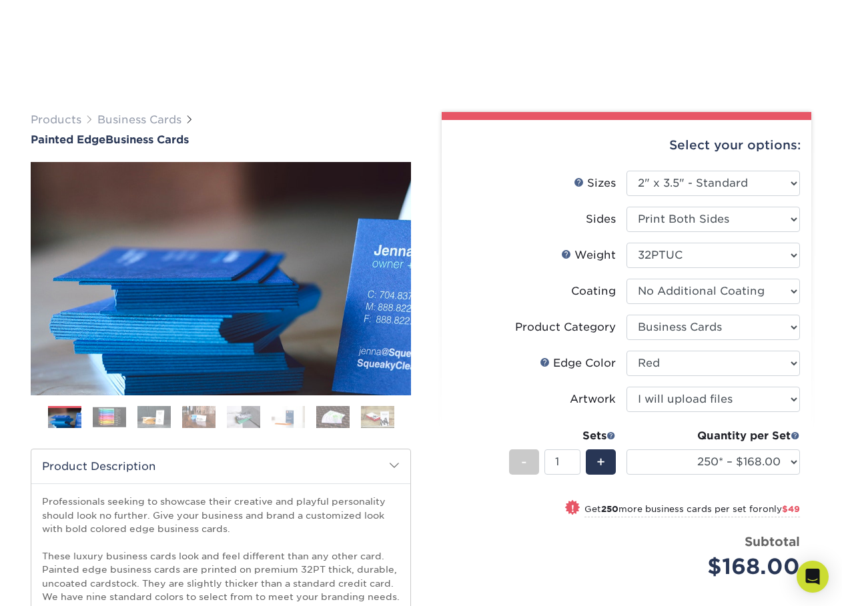
select select "2.00x3.50"
select select "3b5148f1-0588-4f88-a218-97bcfdce65c1"
select select "1ae850e6-61c5-45b7-a71d-f488378c5a25"
select select "upload"
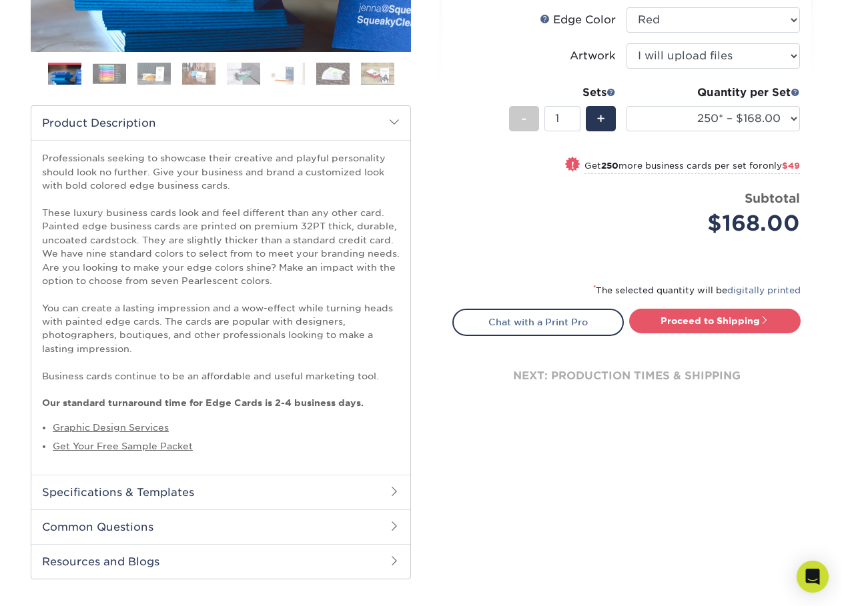
scroll to position [316, 0]
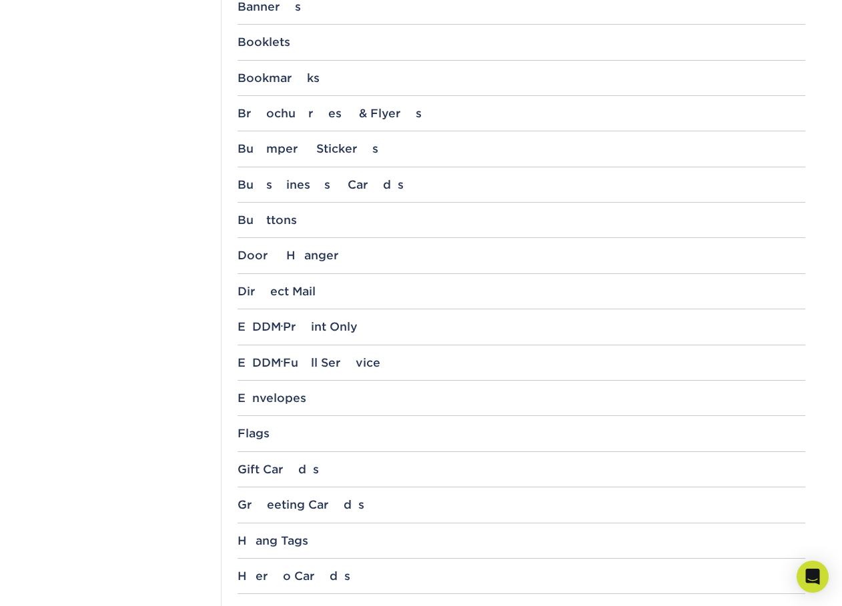
scroll to position [644, 0]
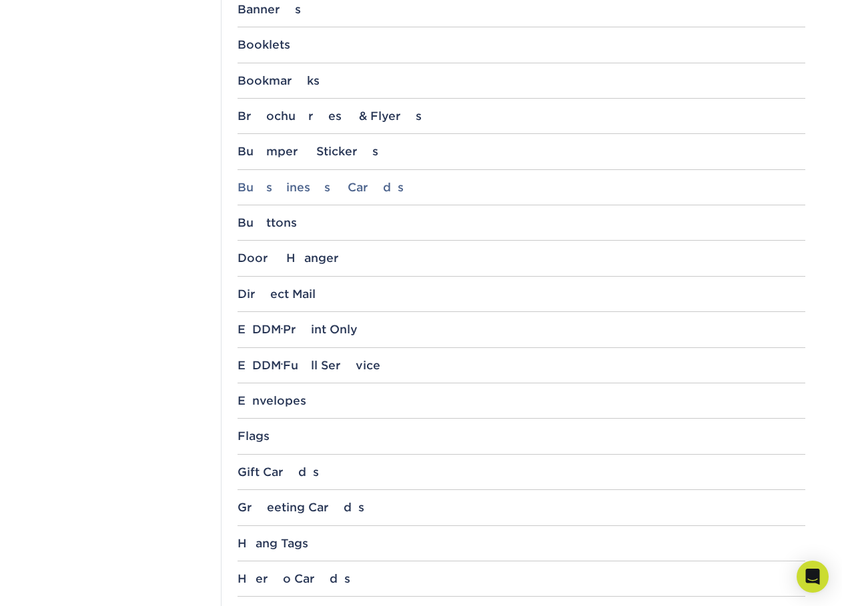
click at [303, 181] on div "Business Cards" at bounding box center [520, 187] width 567 height 13
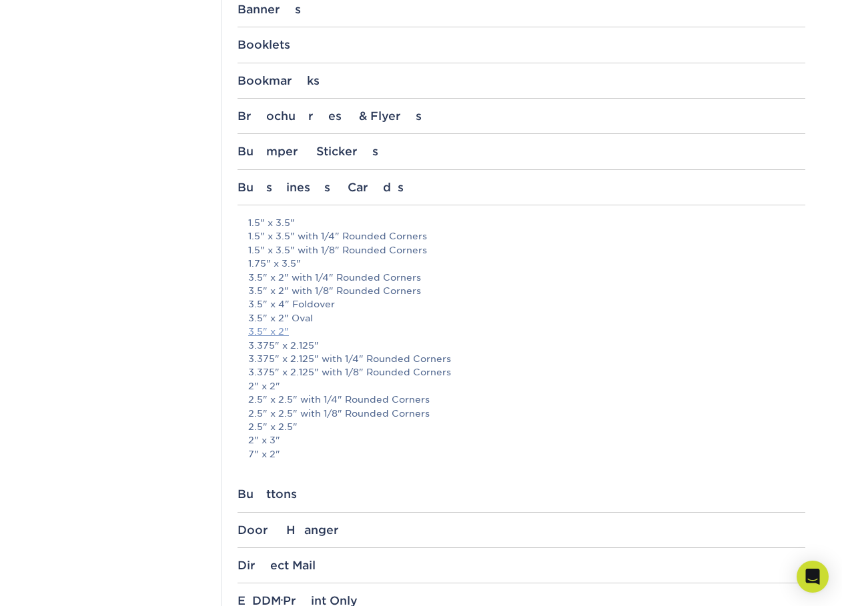
click at [272, 328] on link "3.5" x 2"" at bounding box center [268, 331] width 41 height 11
